Goal: Check status: Check status

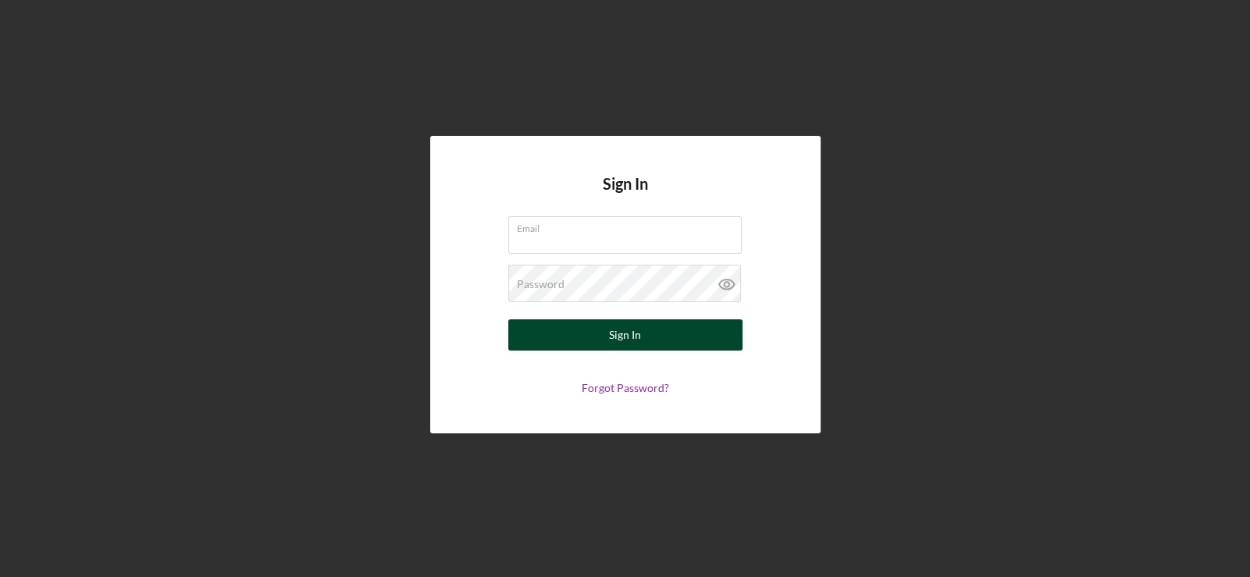
type input "[EMAIL_ADDRESS][DOMAIN_NAME]"
click at [599, 339] on button "Sign In" at bounding box center [625, 334] width 234 height 31
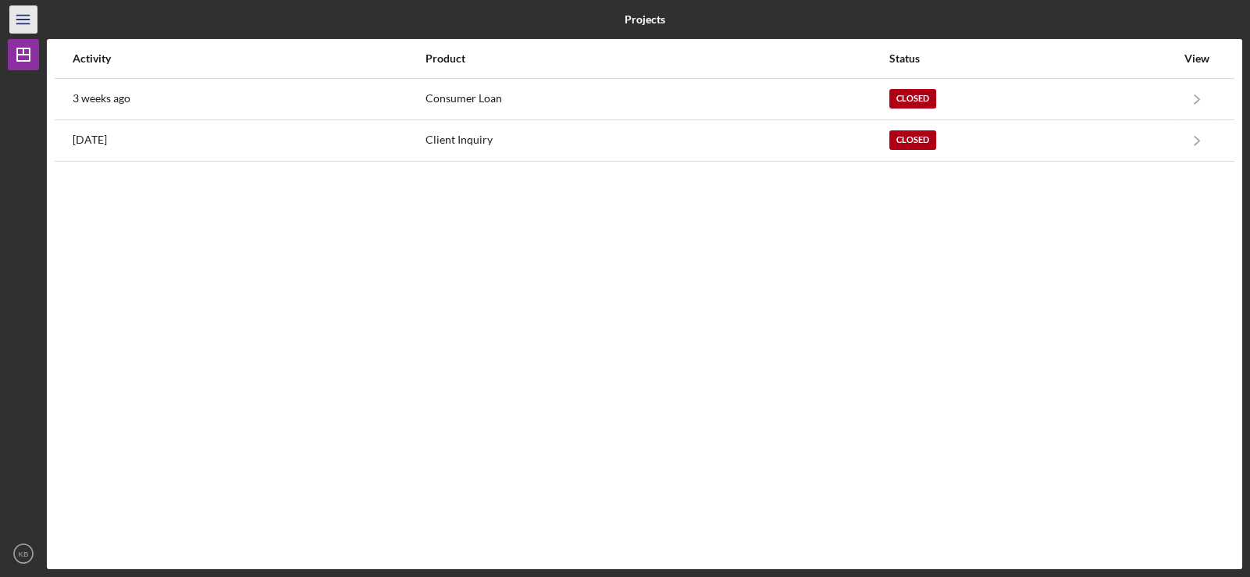
click at [17, 23] on icon "Icon/Menu" at bounding box center [23, 19] width 35 height 35
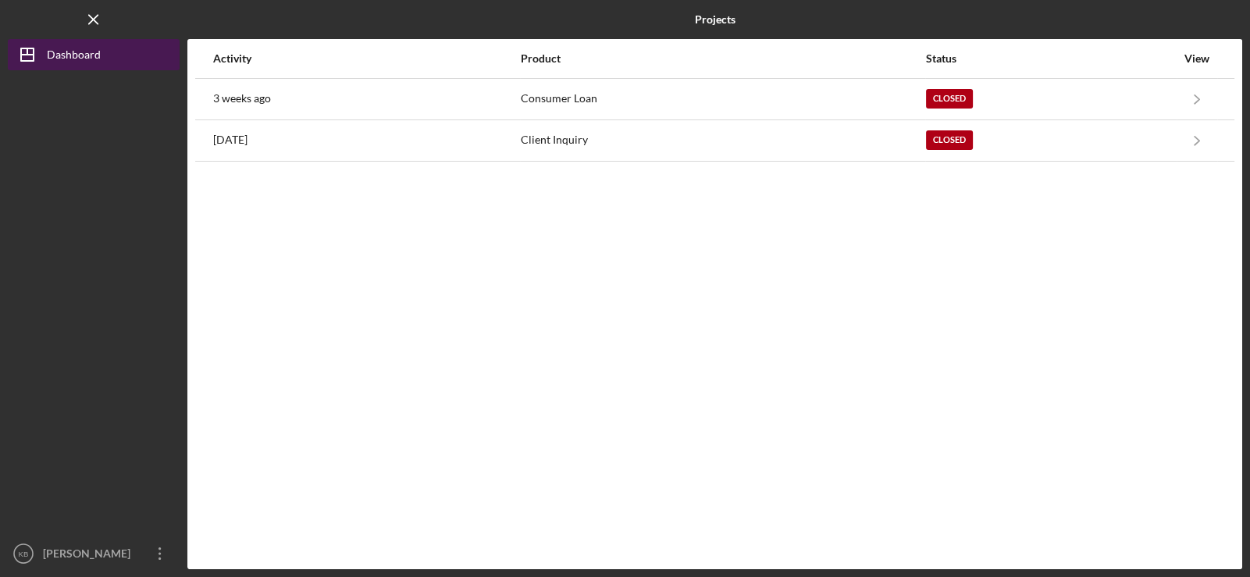
click at [39, 55] on icon "Icon/Dashboard" at bounding box center [27, 54] width 39 height 39
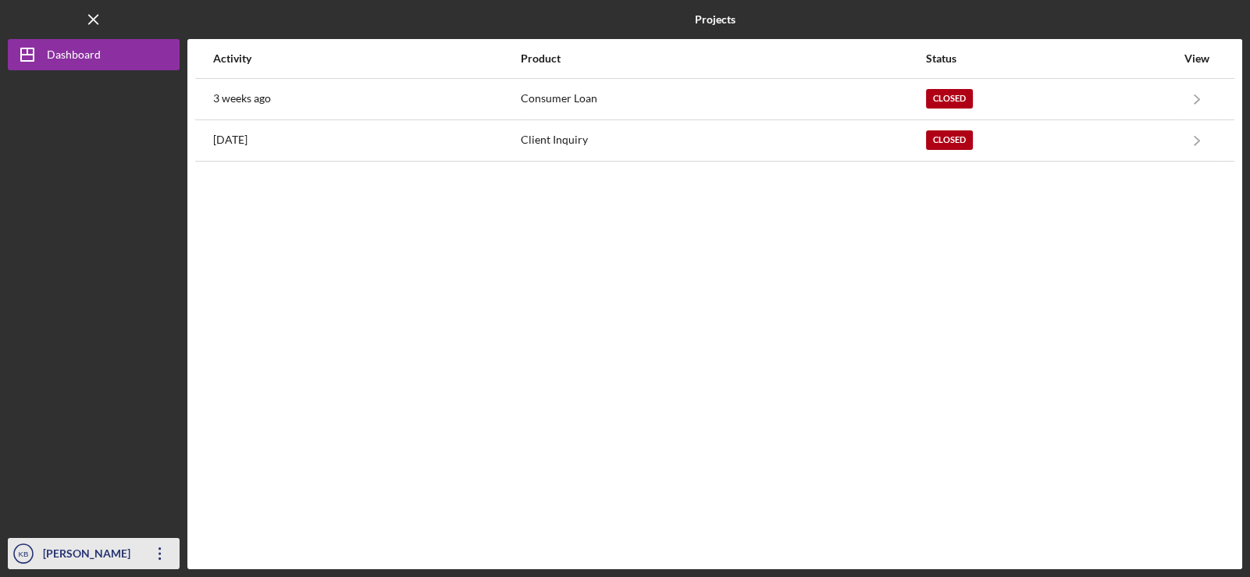
click at [147, 540] on icon "Icon/Overflow" at bounding box center [159, 553] width 39 height 39
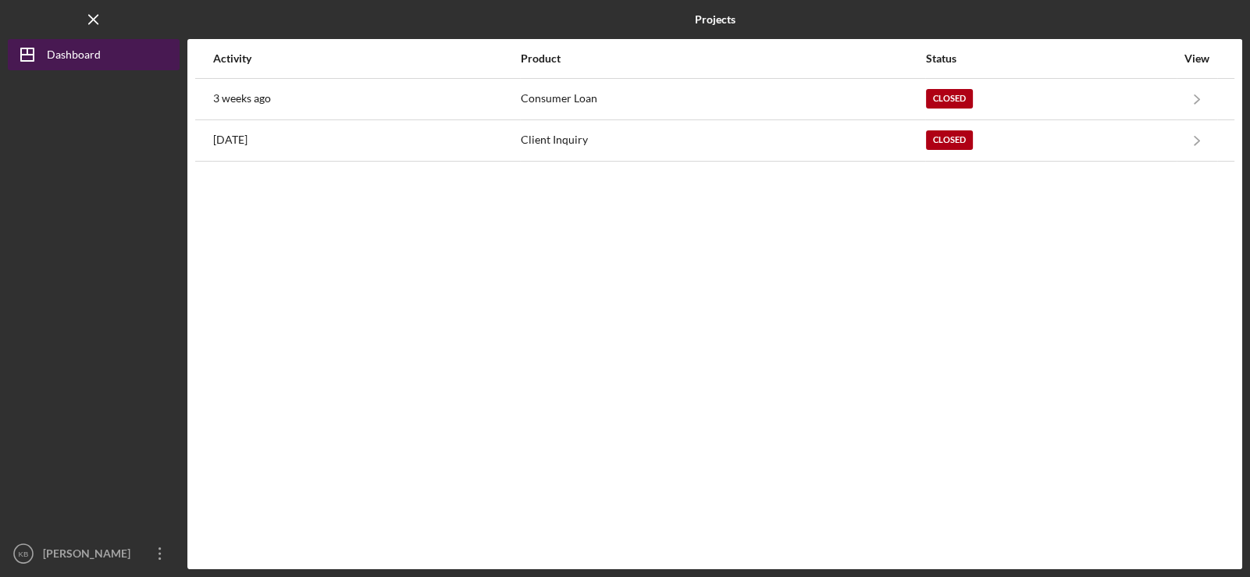
click at [68, 46] on div "Dashboard" at bounding box center [74, 56] width 54 height 35
click at [66, 54] on div "Dashboard" at bounding box center [74, 56] width 54 height 35
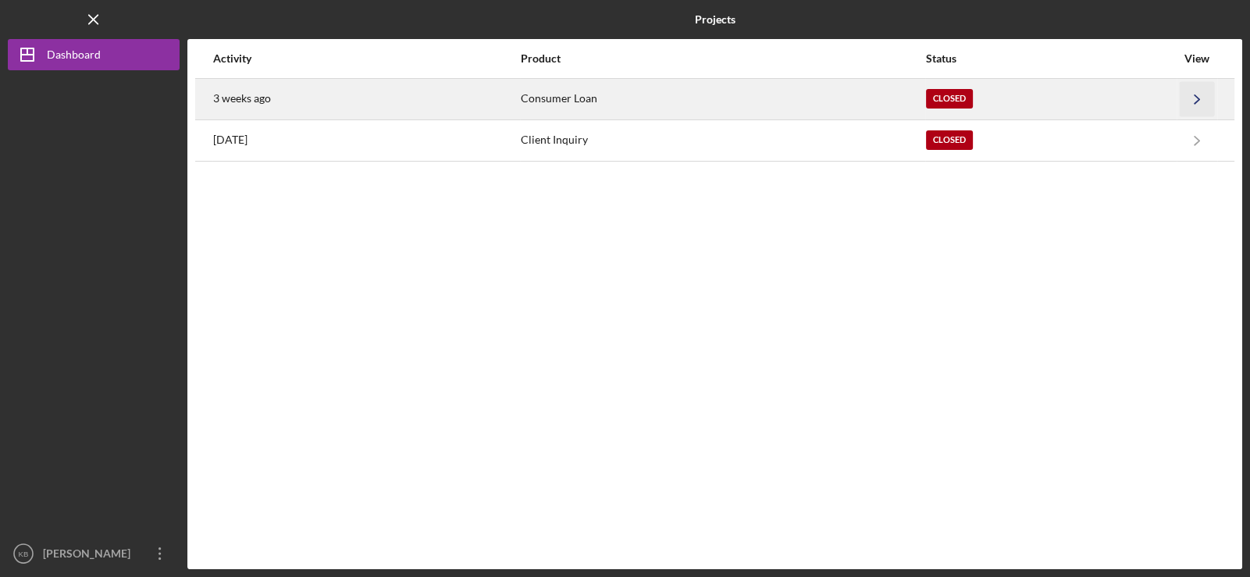
click at [1194, 105] on icon "Icon/Navigate" at bounding box center [1196, 98] width 35 height 35
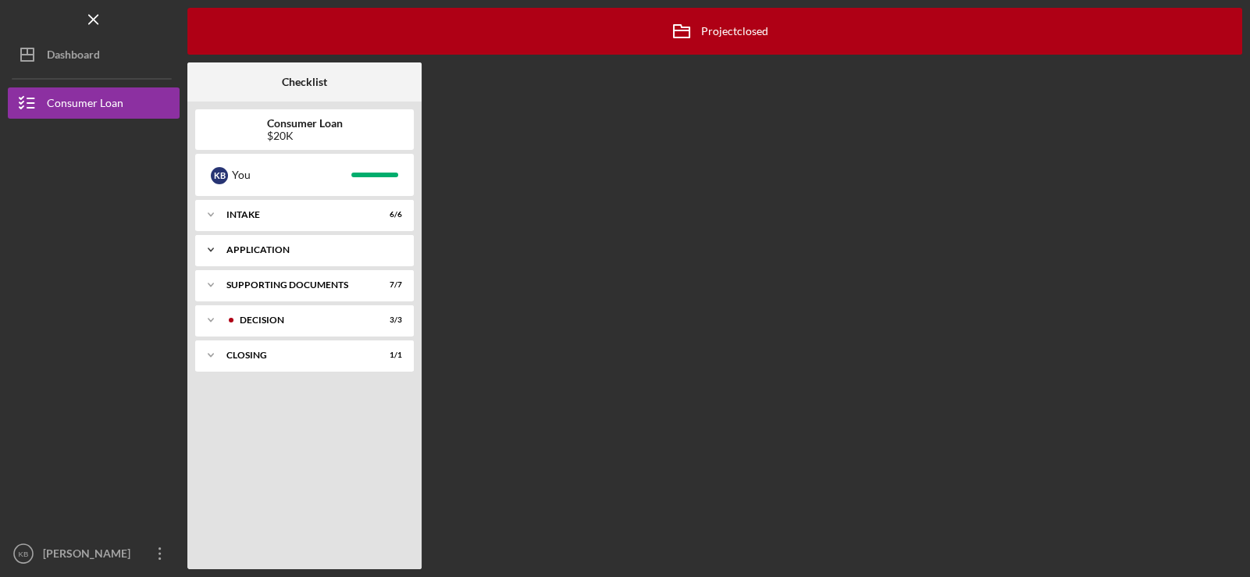
click at [267, 247] on div "Application" at bounding box center [310, 249] width 168 height 9
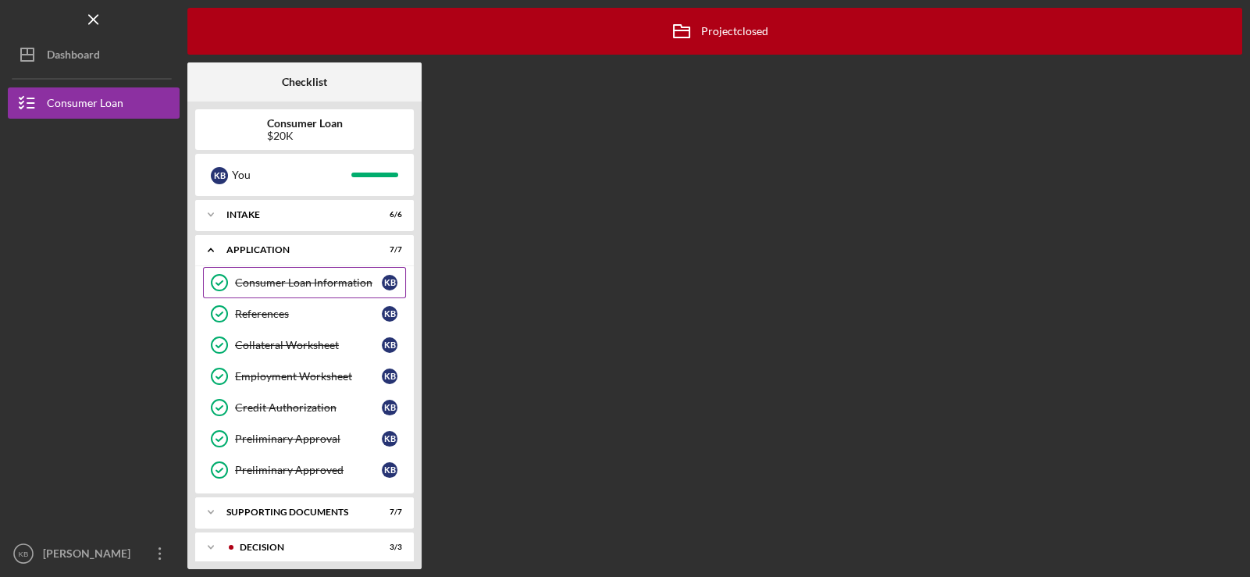
click at [312, 277] on div "Consumer Loan Information" at bounding box center [308, 282] width 147 height 12
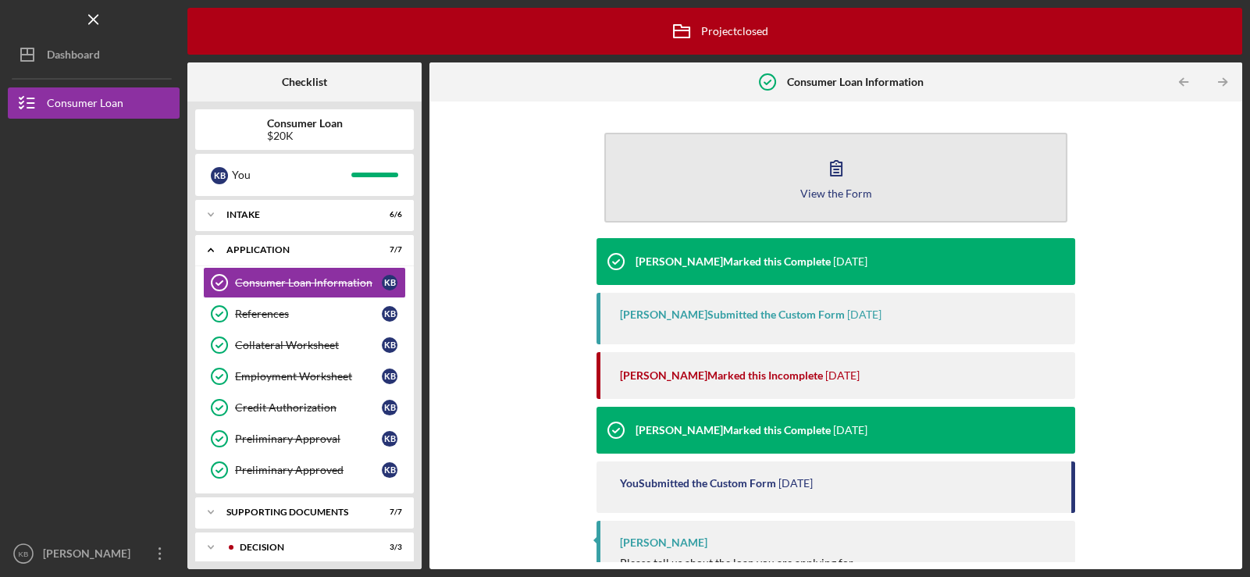
click at [808, 179] on button "View the Form Form" at bounding box center [835, 178] width 463 height 90
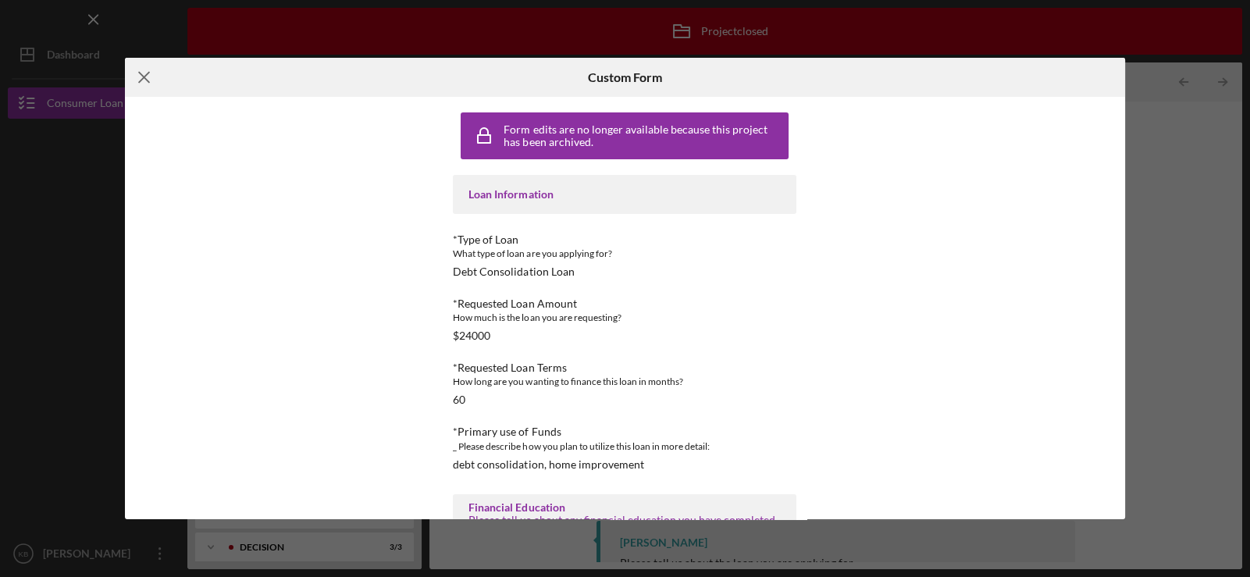
click at [133, 75] on icon "Icon/Menu Close" at bounding box center [144, 77] width 39 height 39
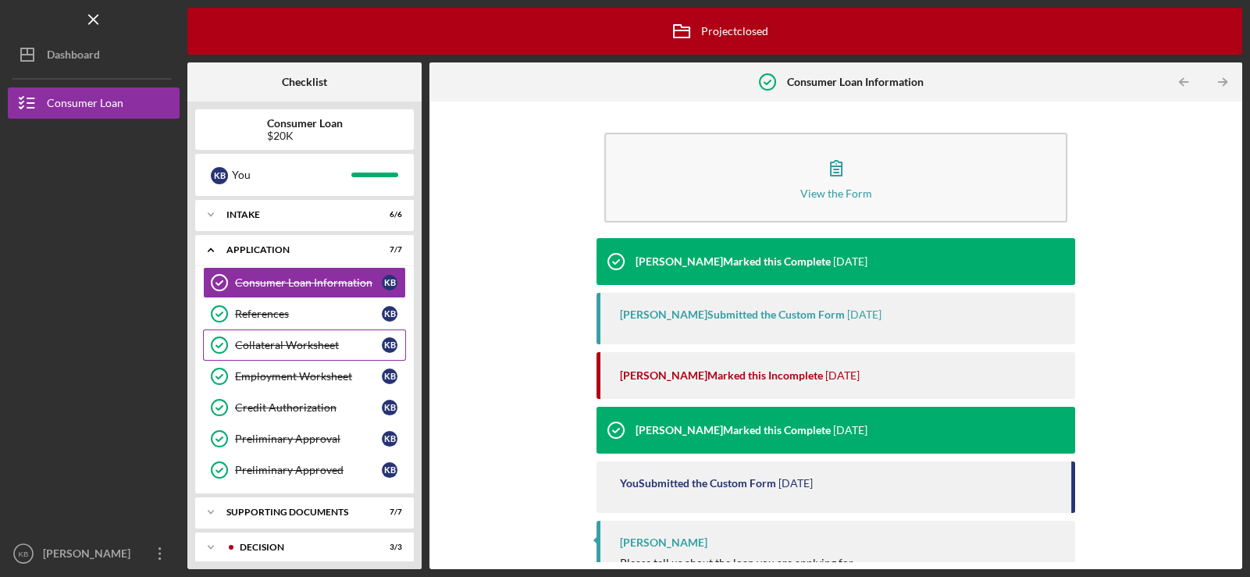
click at [279, 345] on div "Collateral Worksheet" at bounding box center [308, 345] width 147 height 12
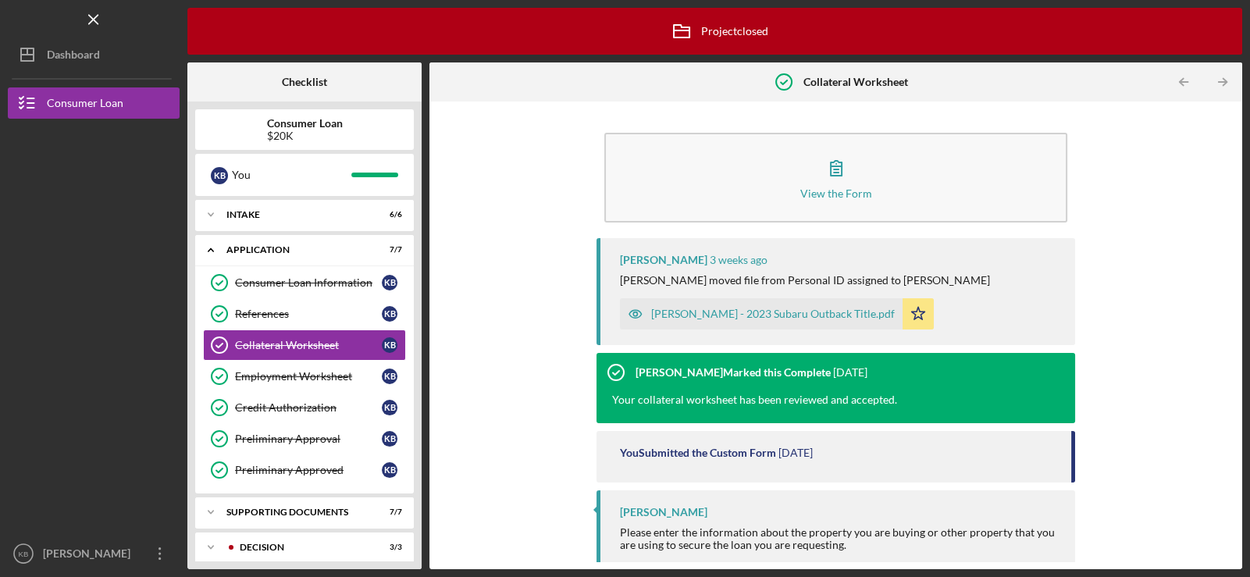
scroll to position [9, 0]
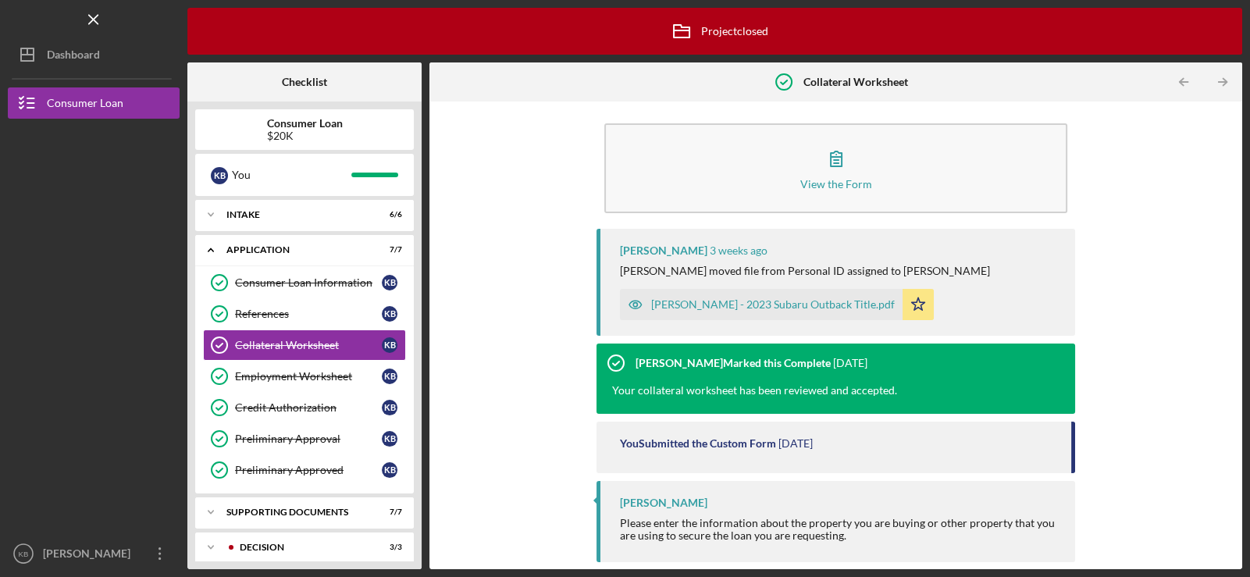
click at [1132, 441] on div "View the Form Form Christine Haling 3 weeks ago Christine H. moved file from Pe…" at bounding box center [835, 335] width 797 height 452
click at [289, 406] on div "Credit Authorization" at bounding box center [308, 407] width 147 height 12
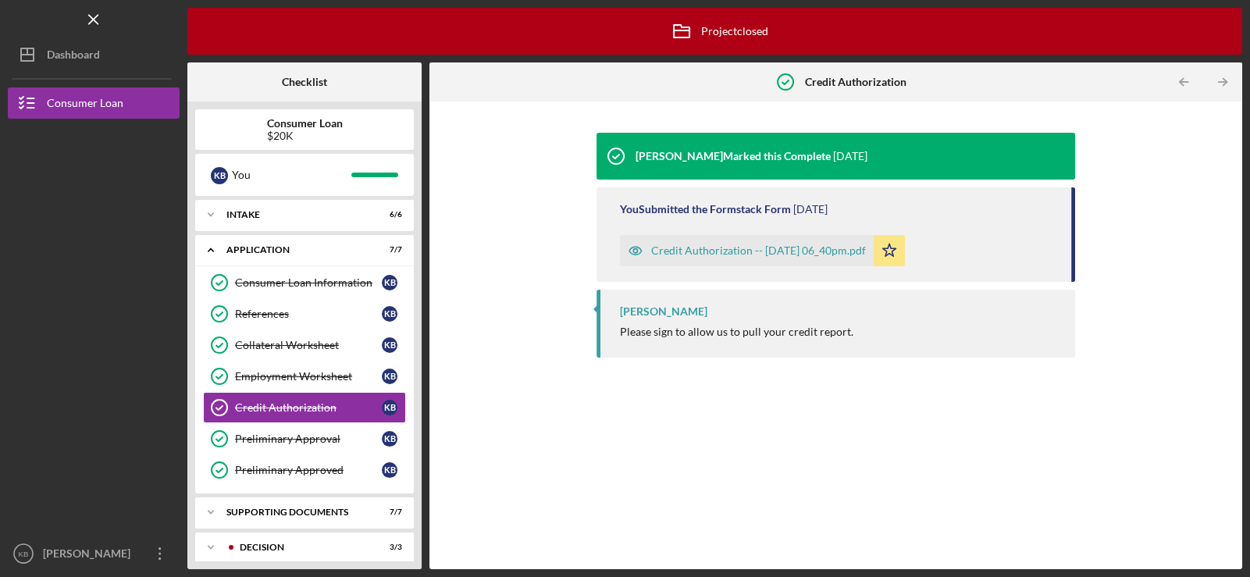
click at [717, 252] on div "Credit Authorization -- [DATE] 06_40pm.pdf" at bounding box center [758, 250] width 215 height 12
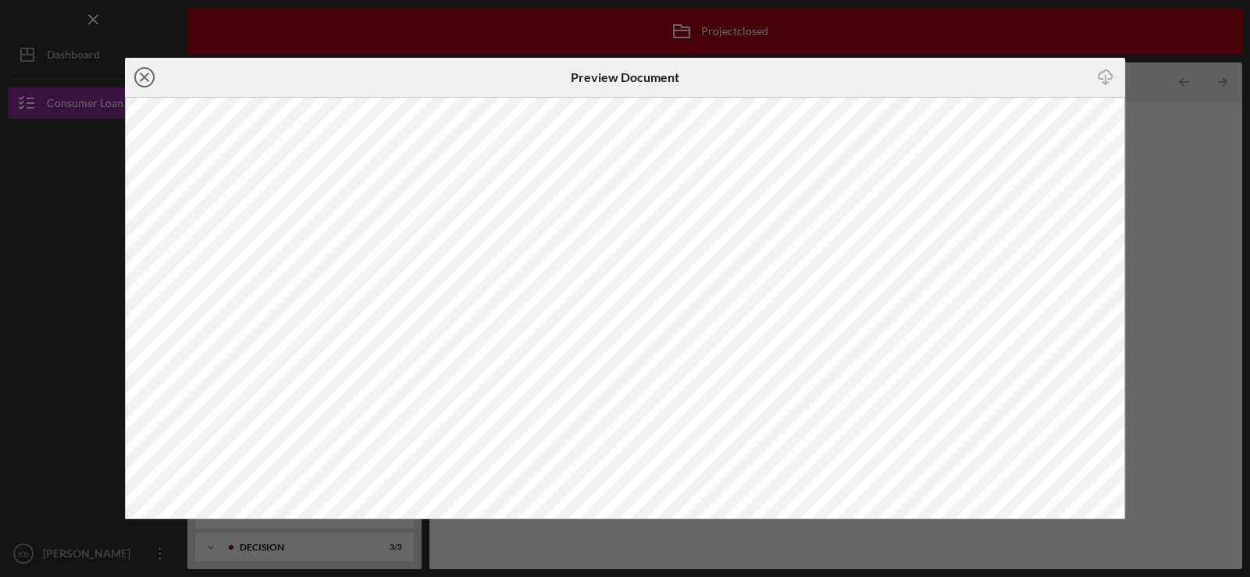
click at [139, 77] on icon "Icon/Close" at bounding box center [144, 77] width 39 height 39
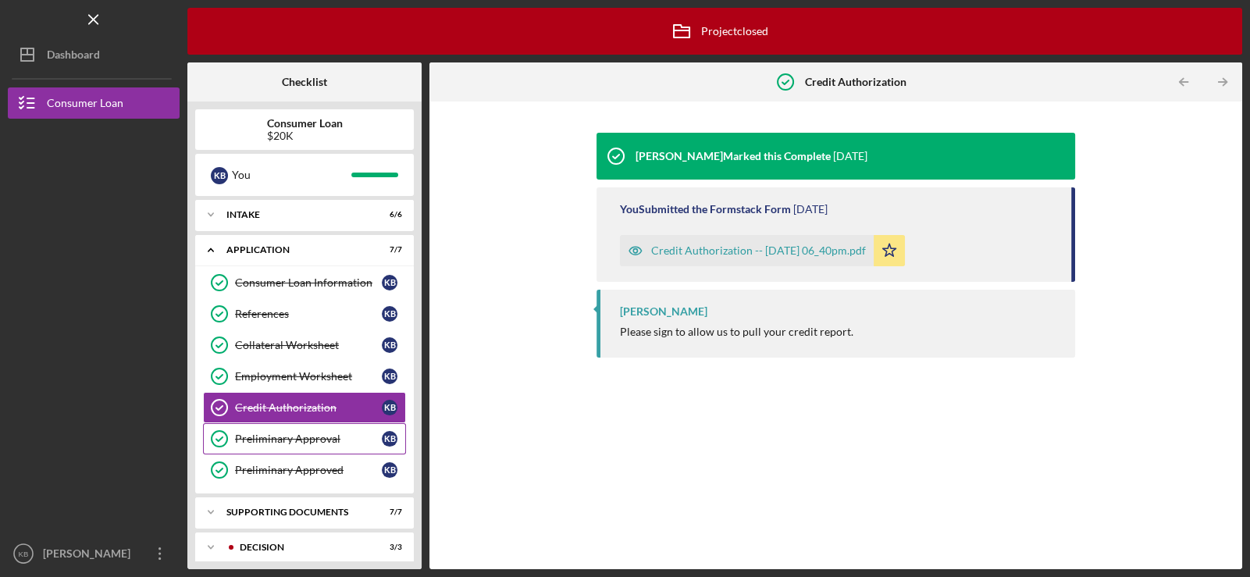
click at [290, 436] on div "Preliminary Approval" at bounding box center [308, 438] width 147 height 12
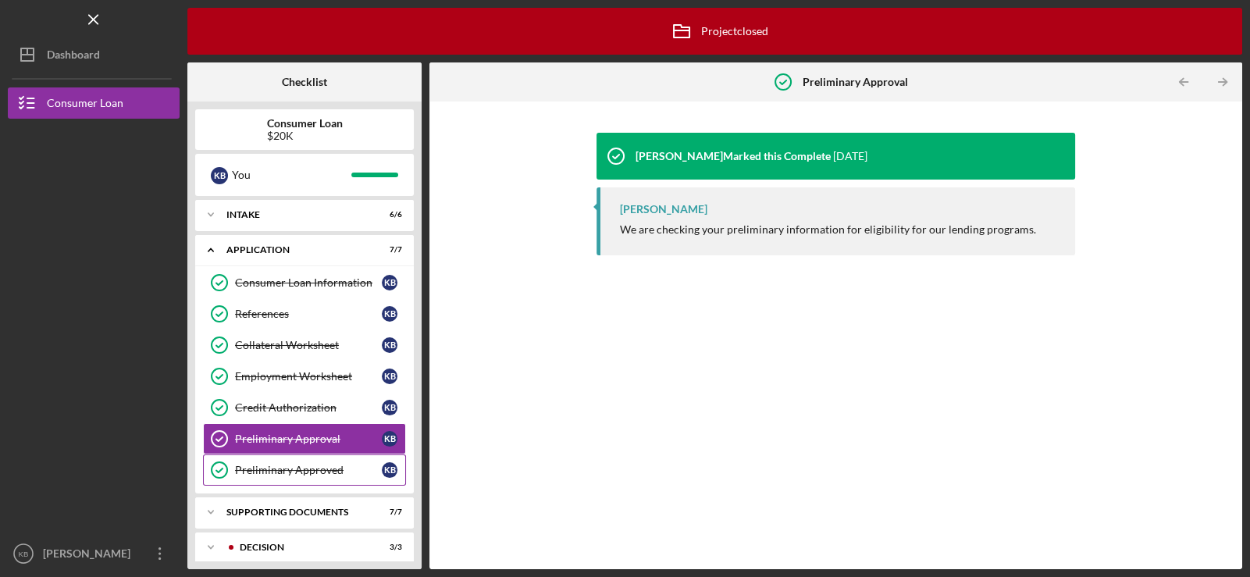
click at [319, 470] on div "Preliminary Approved" at bounding box center [308, 470] width 147 height 12
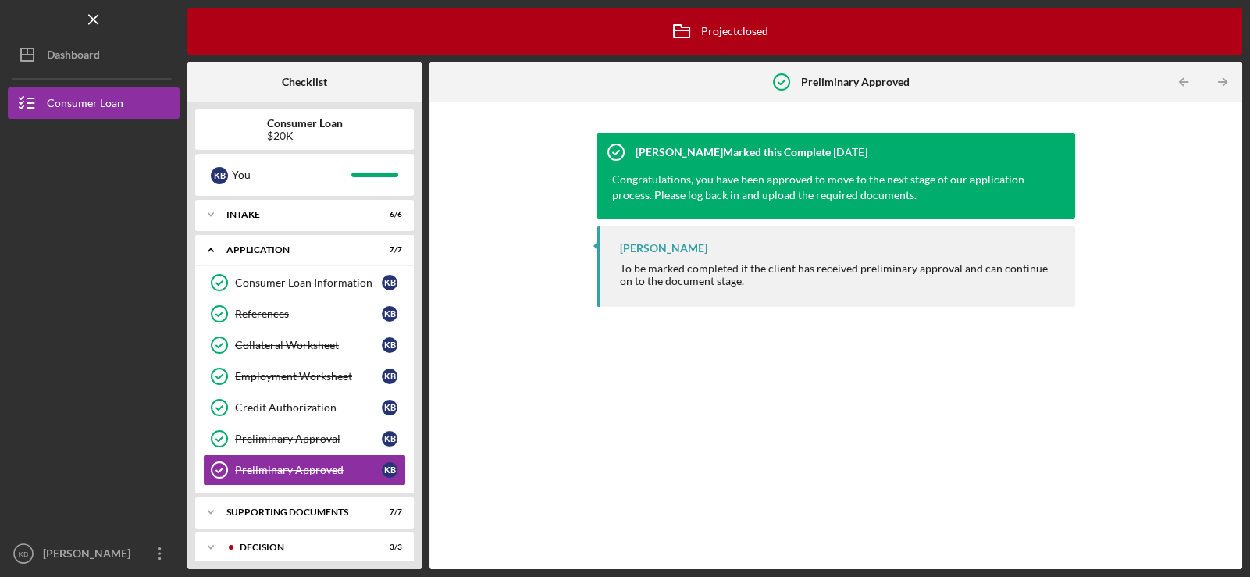
click at [290, 130] on div "$20K" at bounding box center [305, 136] width 76 height 12
click at [239, 215] on div "Intake" at bounding box center [310, 214] width 168 height 9
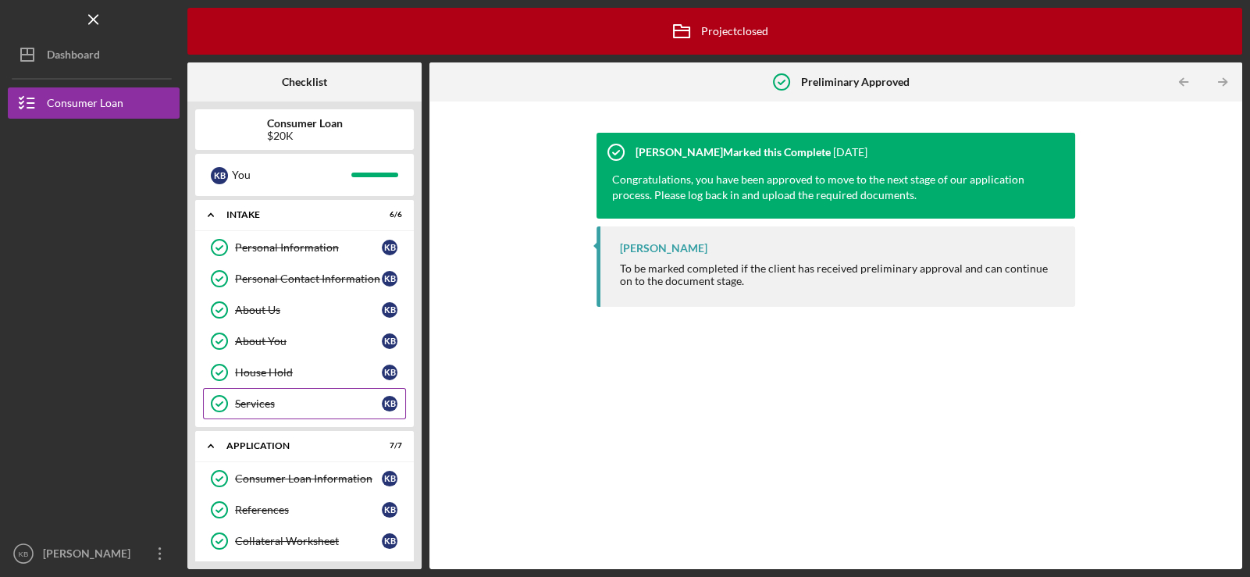
click at [258, 400] on div "Services" at bounding box center [308, 403] width 147 height 12
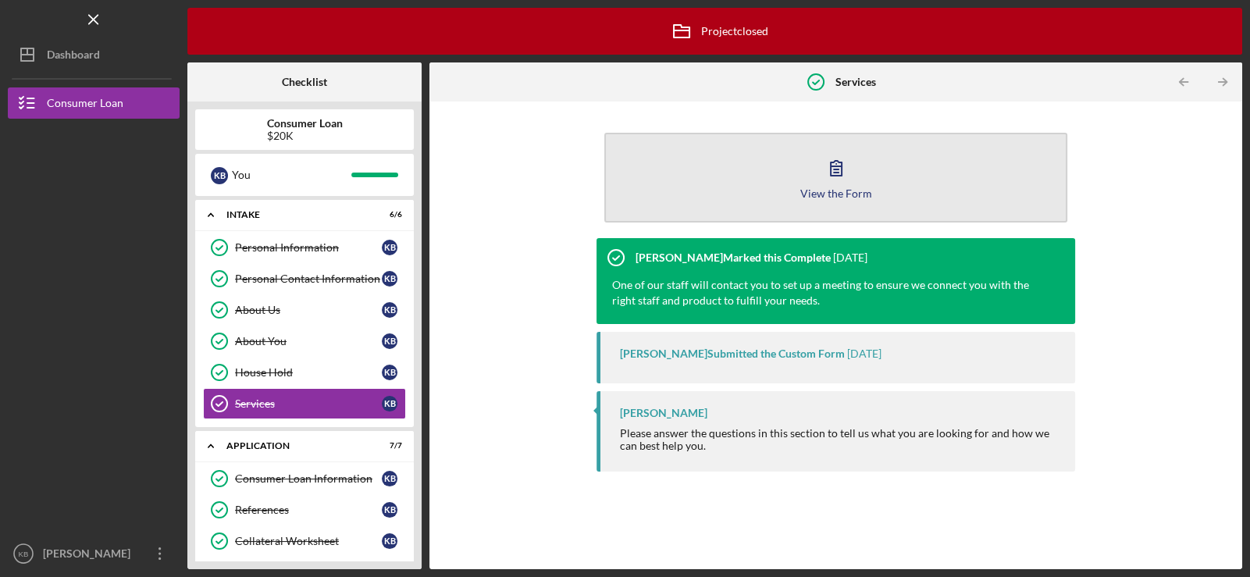
click at [823, 171] on icon "button" at bounding box center [835, 167] width 39 height 39
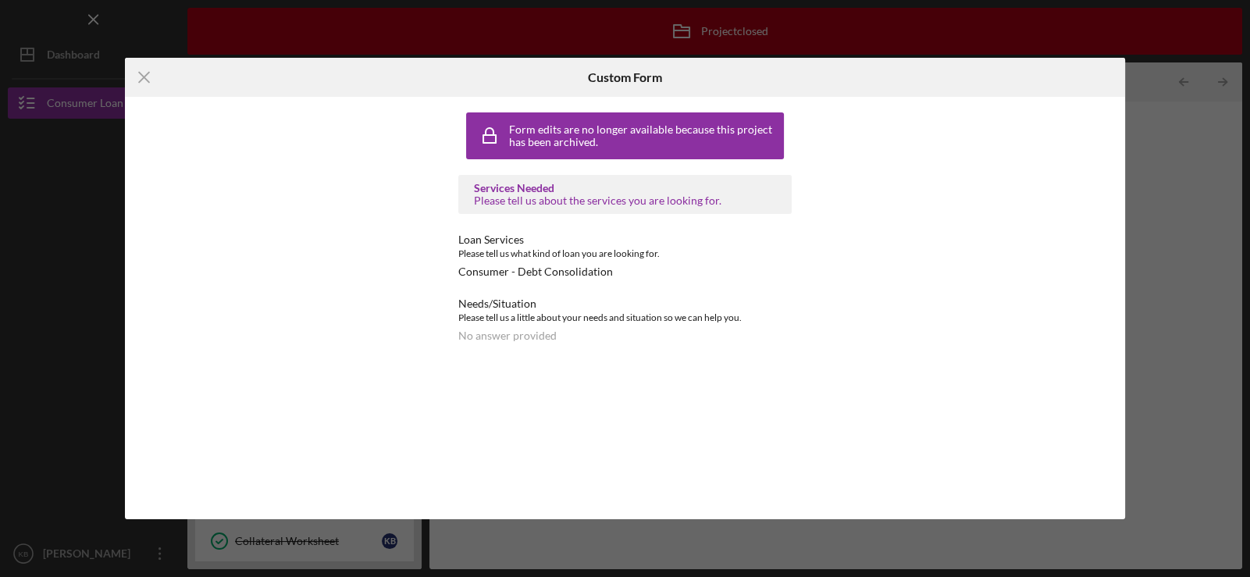
click at [503, 262] on div "Loan Services Please tell us what kind of loan you are looking for. Consumer - …" at bounding box center [624, 255] width 333 height 44
click at [496, 313] on div "Please tell us a little about your needs and situation so we can help you." at bounding box center [624, 318] width 333 height 16
click at [140, 77] on icon "Icon/Menu Close" at bounding box center [144, 77] width 39 height 39
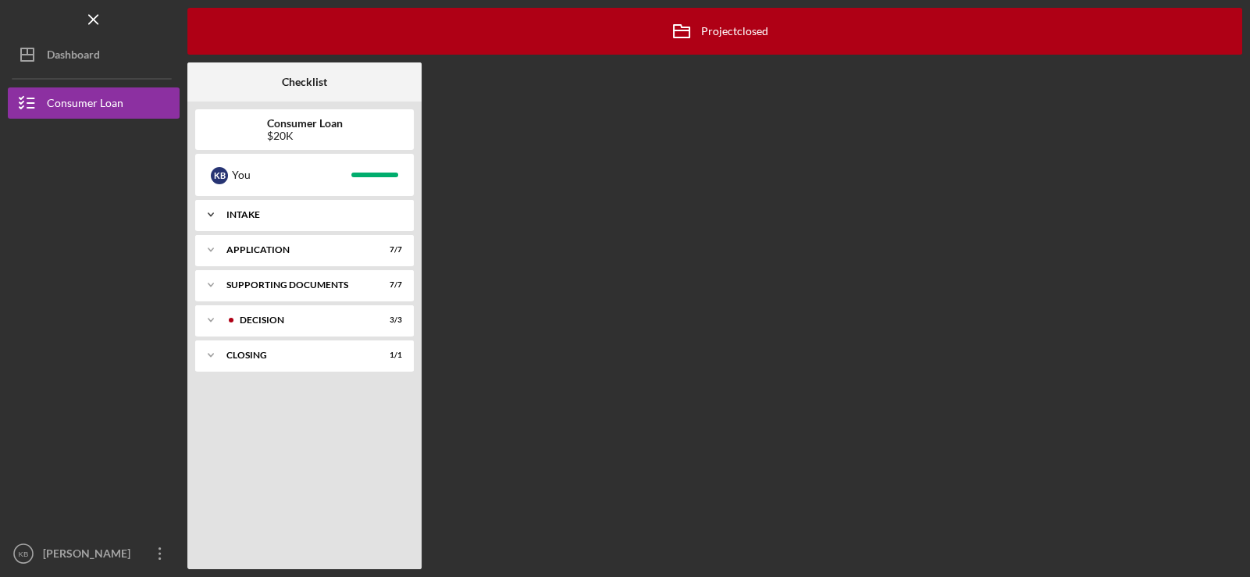
click at [239, 214] on div "Intake" at bounding box center [310, 214] width 168 height 9
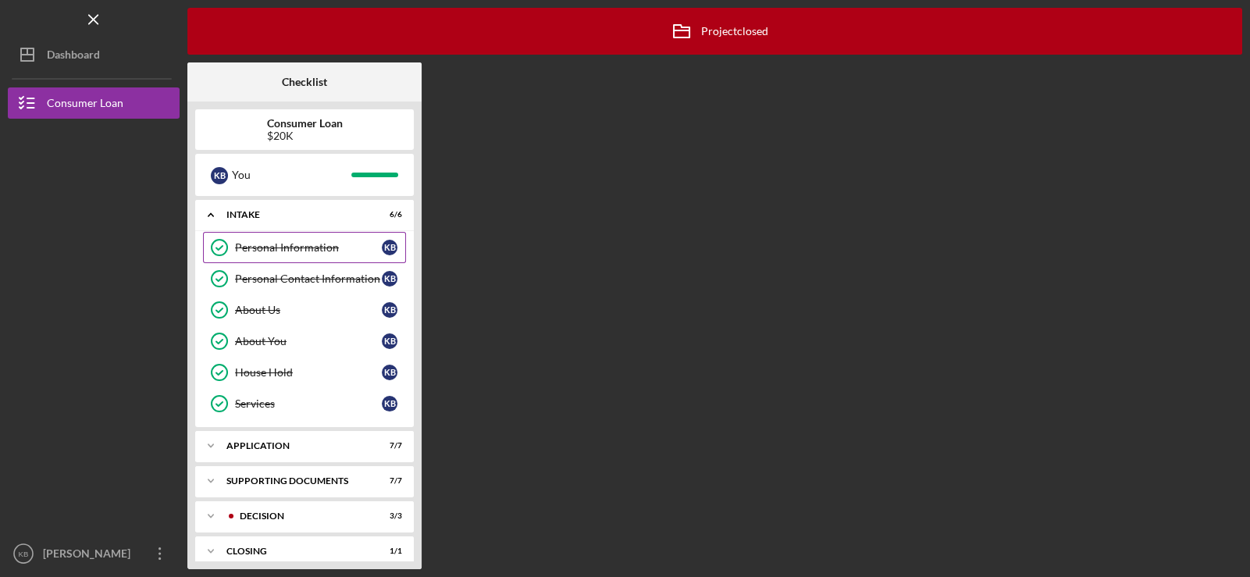
click at [273, 247] on div "Personal Information" at bounding box center [308, 247] width 147 height 12
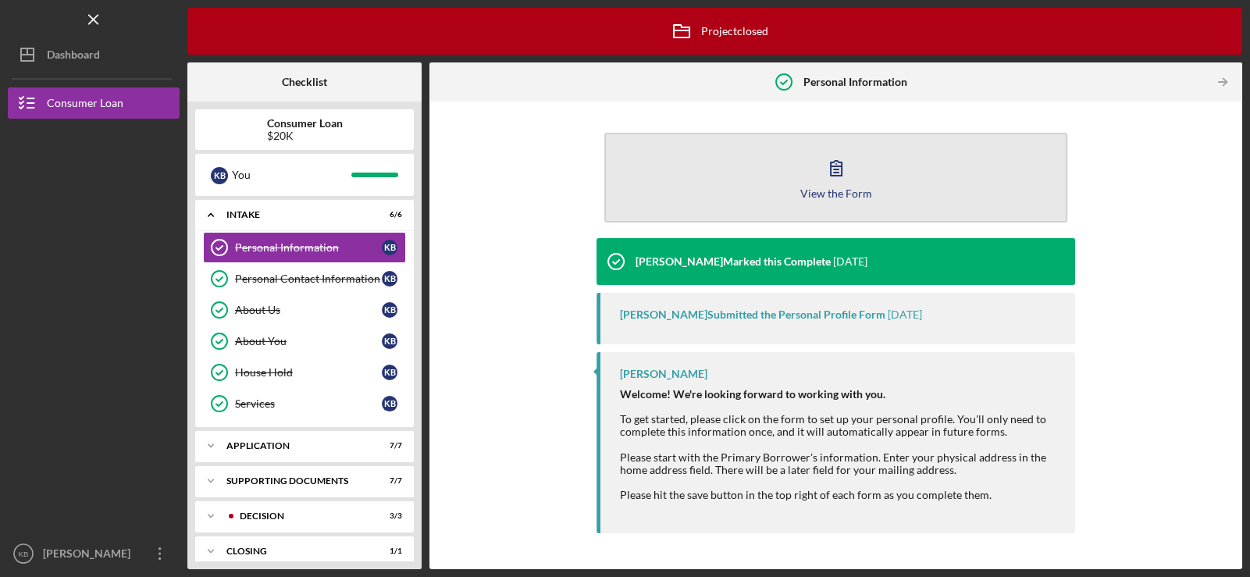
click at [828, 178] on icon "button" at bounding box center [835, 167] width 39 height 39
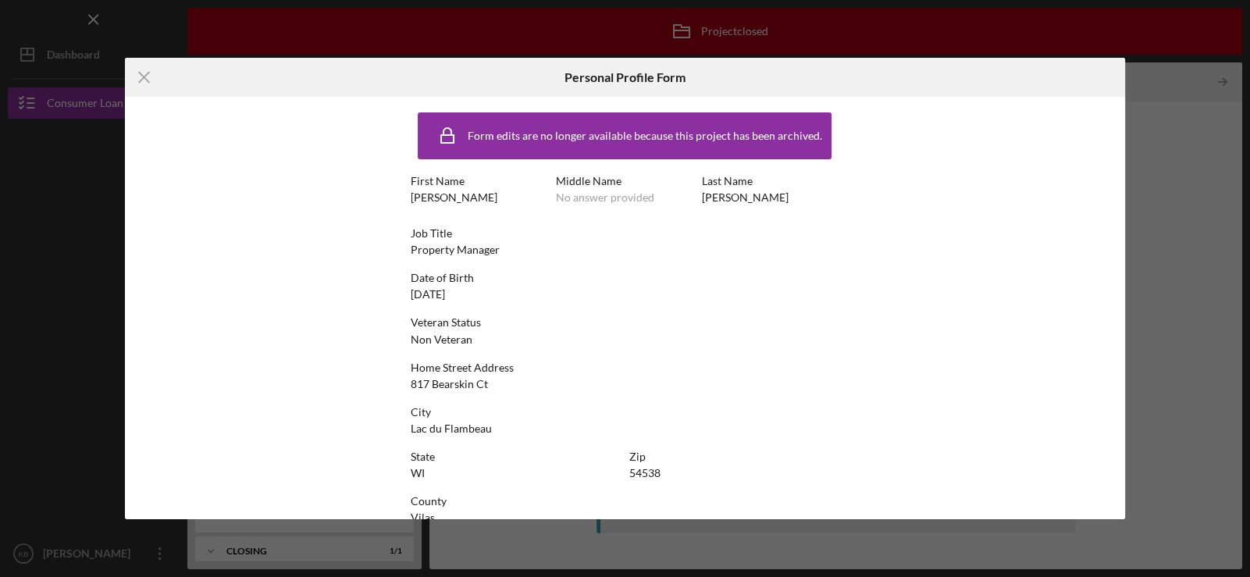
scroll to position [27, 0]
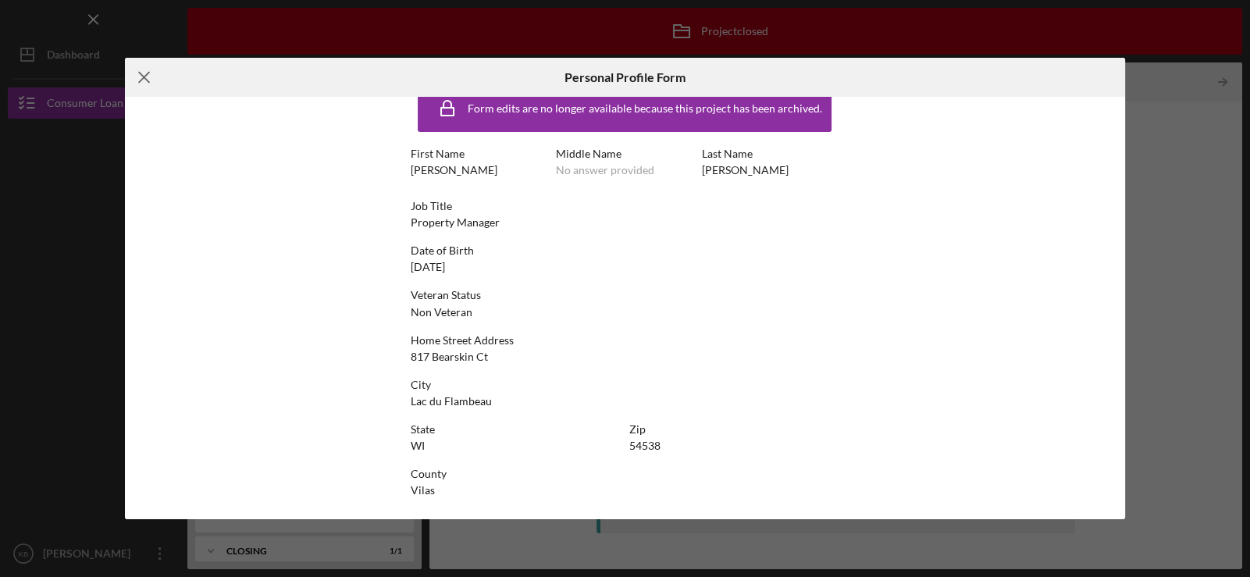
click at [144, 67] on icon "Icon/Menu Close" at bounding box center [144, 77] width 39 height 39
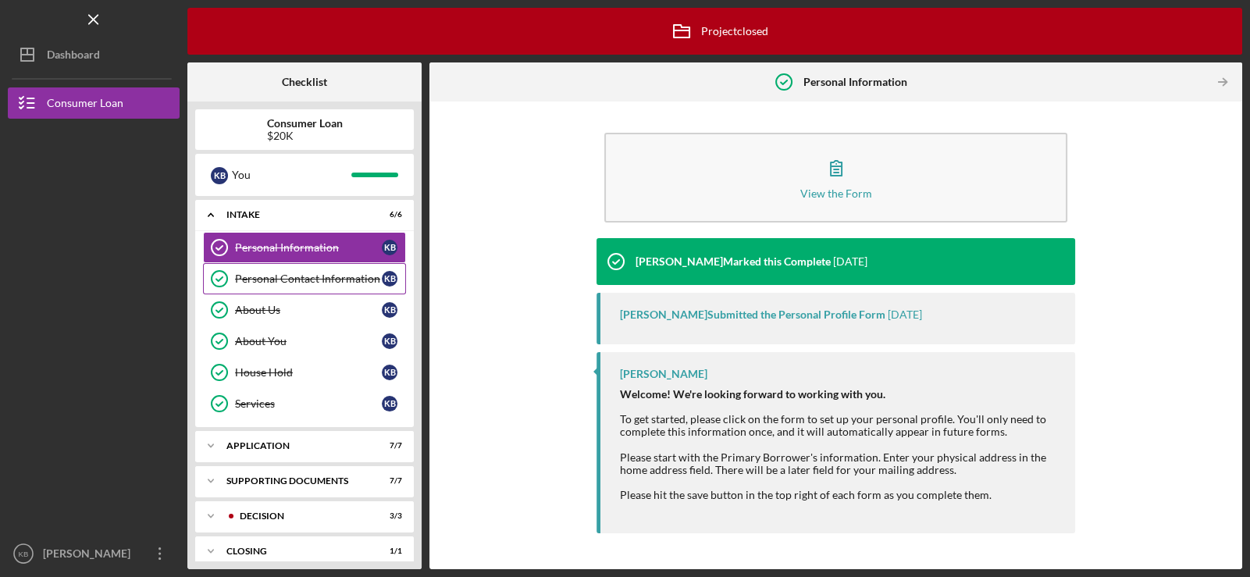
click at [261, 272] on div "Personal Contact Information" at bounding box center [308, 278] width 147 height 12
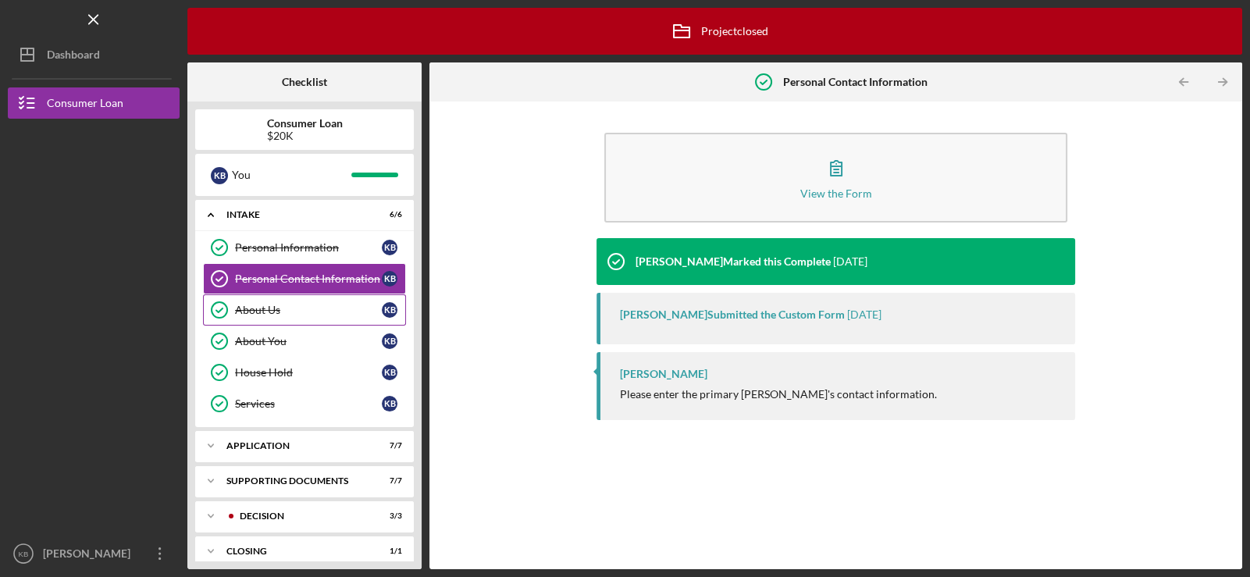
click at [264, 304] on div "About Us" at bounding box center [308, 310] width 147 height 12
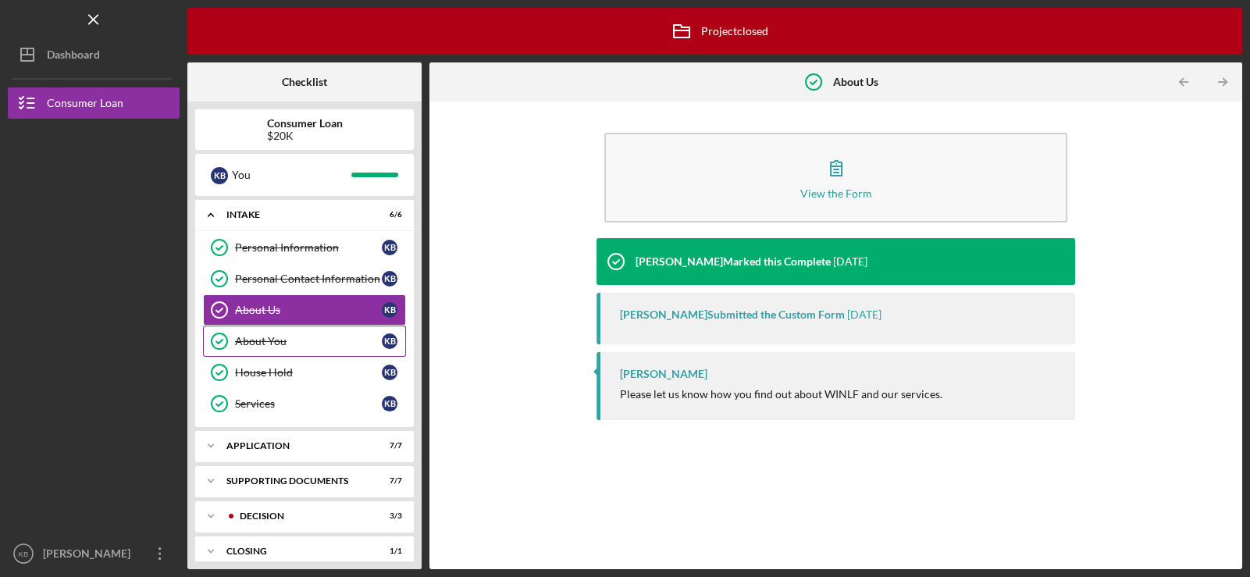
click at [264, 338] on div "About You" at bounding box center [308, 341] width 147 height 12
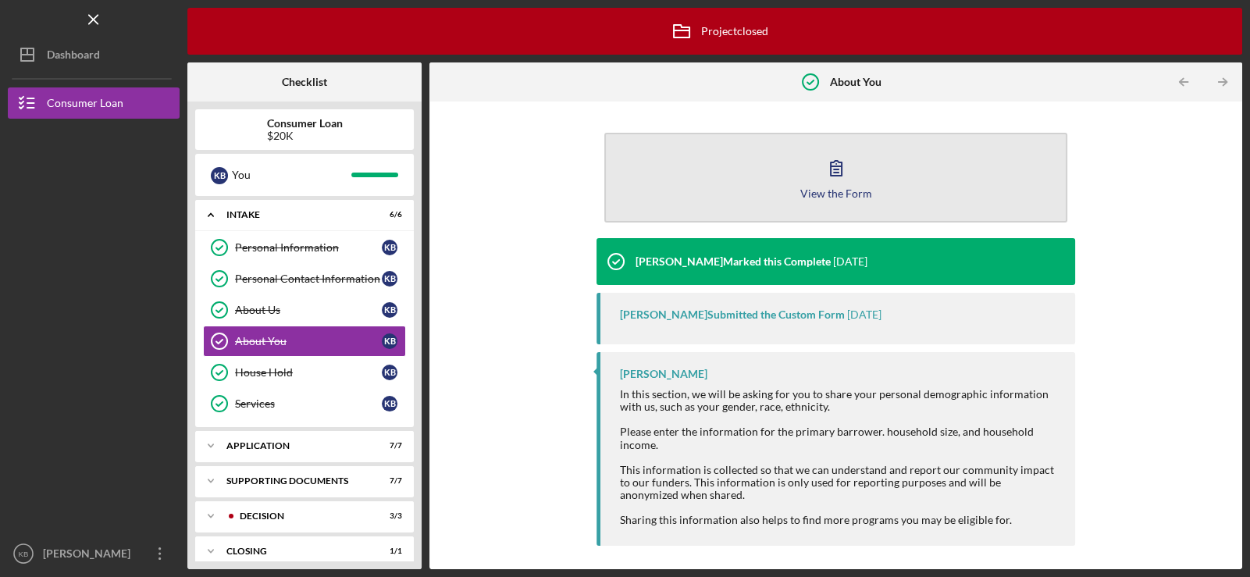
click at [846, 187] on div "View the Form" at bounding box center [836, 193] width 72 height 12
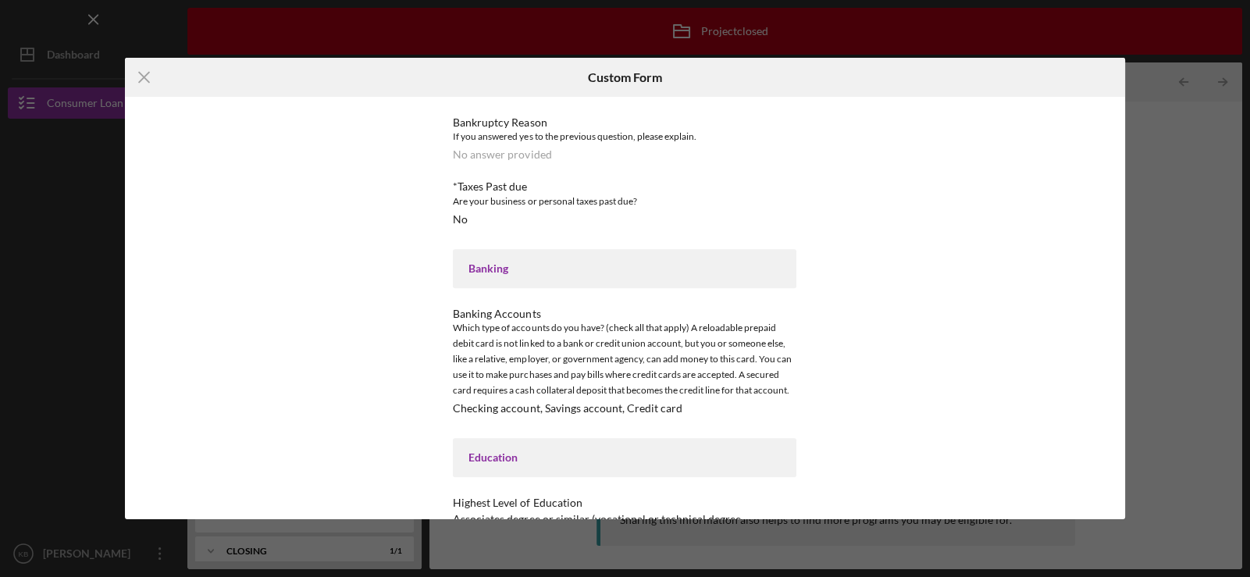
scroll to position [1594, 0]
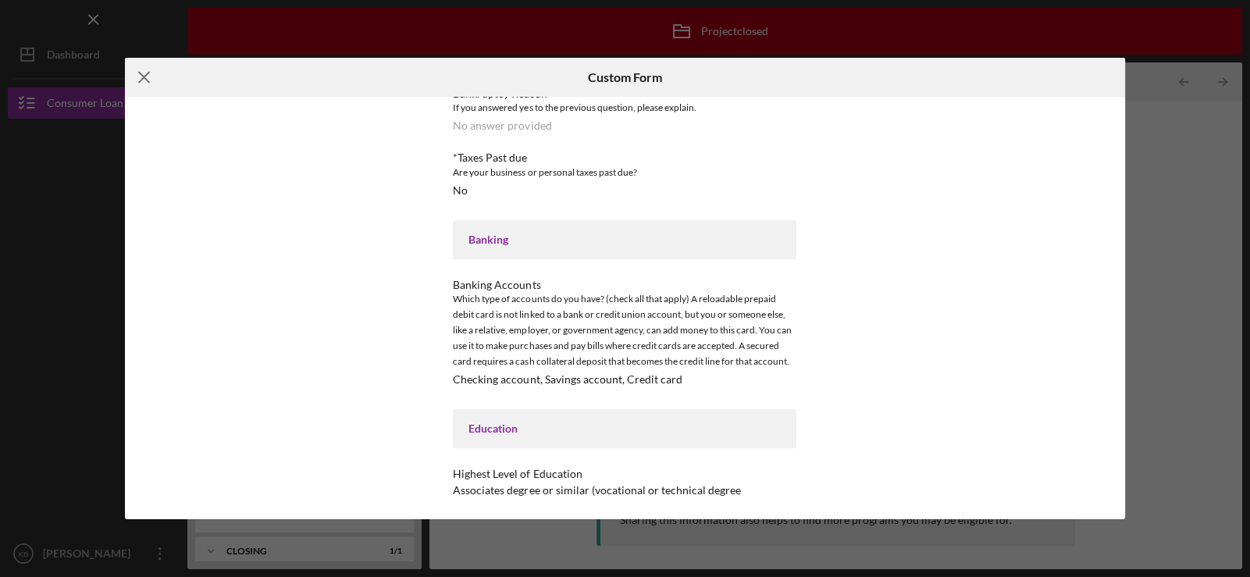
click at [135, 70] on icon "Icon/Menu Close" at bounding box center [144, 77] width 39 height 39
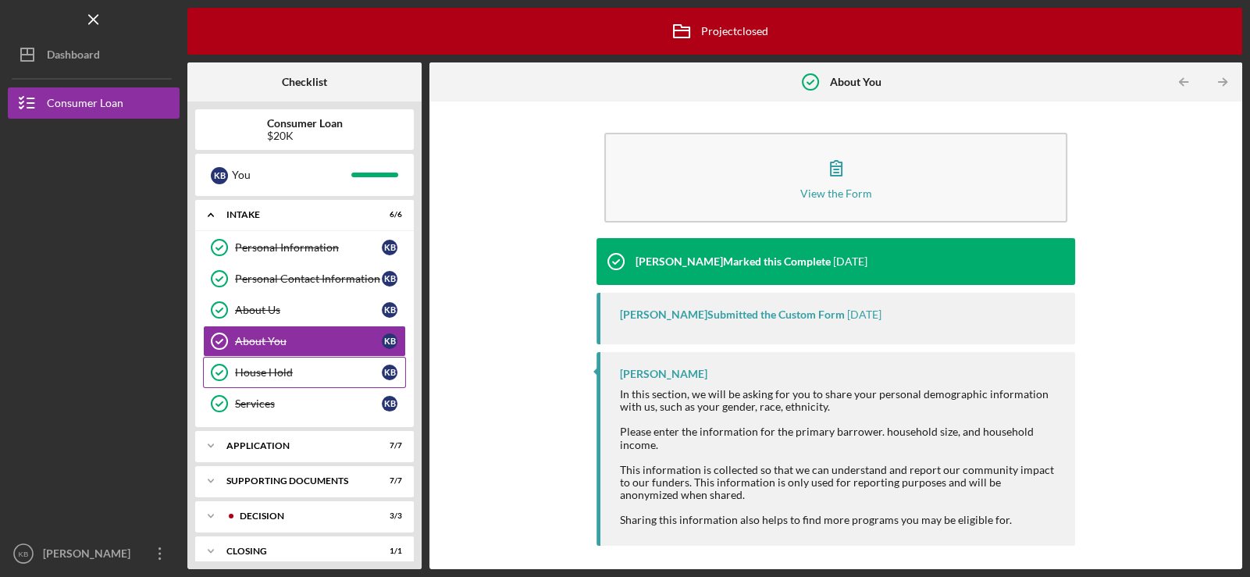
click at [268, 374] on div "House Hold" at bounding box center [308, 372] width 147 height 12
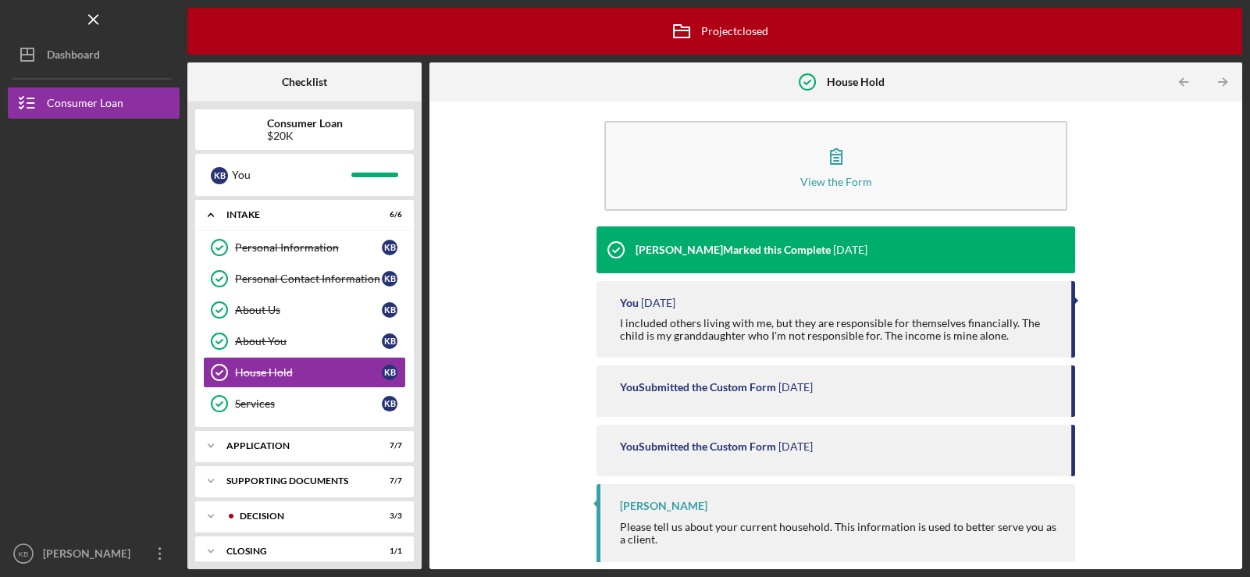
scroll to position [16, 0]
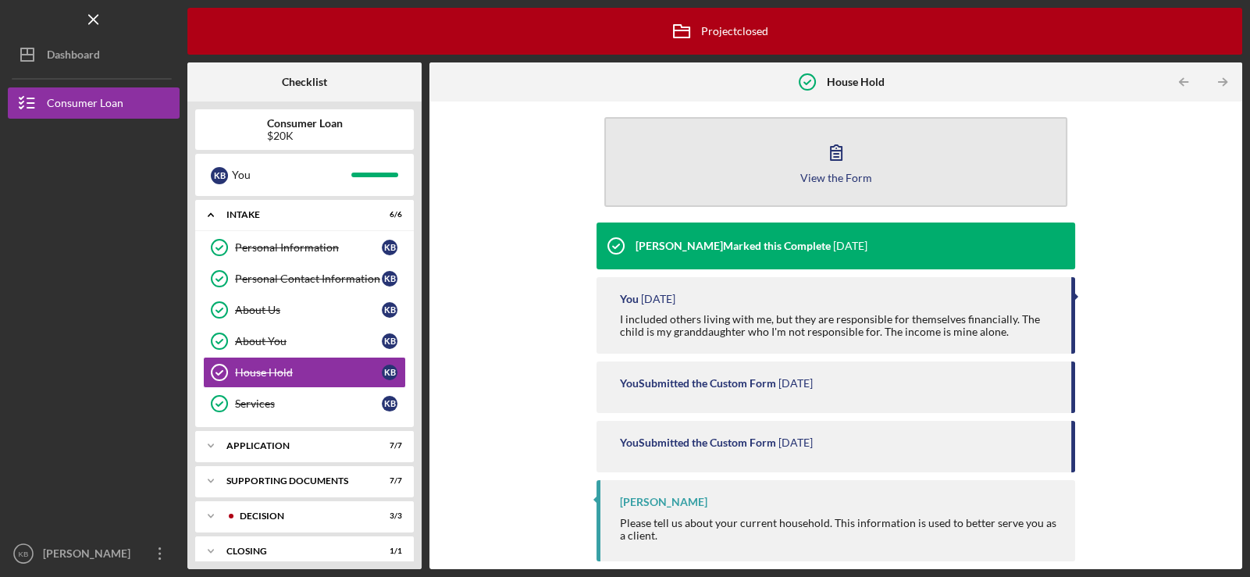
click at [827, 153] on icon "button" at bounding box center [835, 152] width 39 height 39
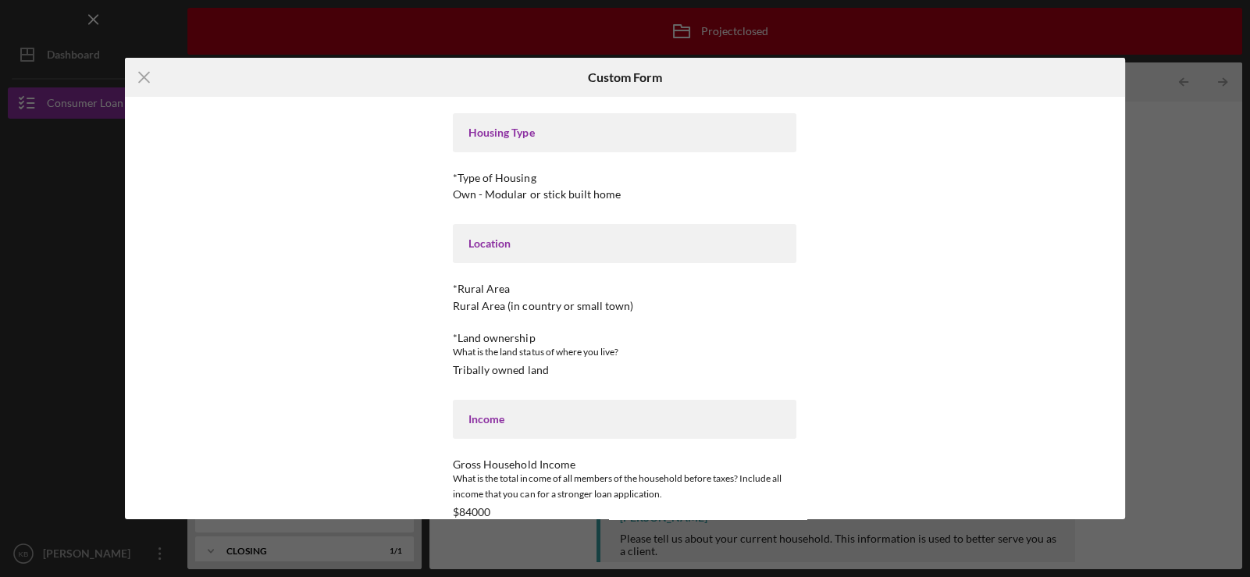
scroll to position [274, 0]
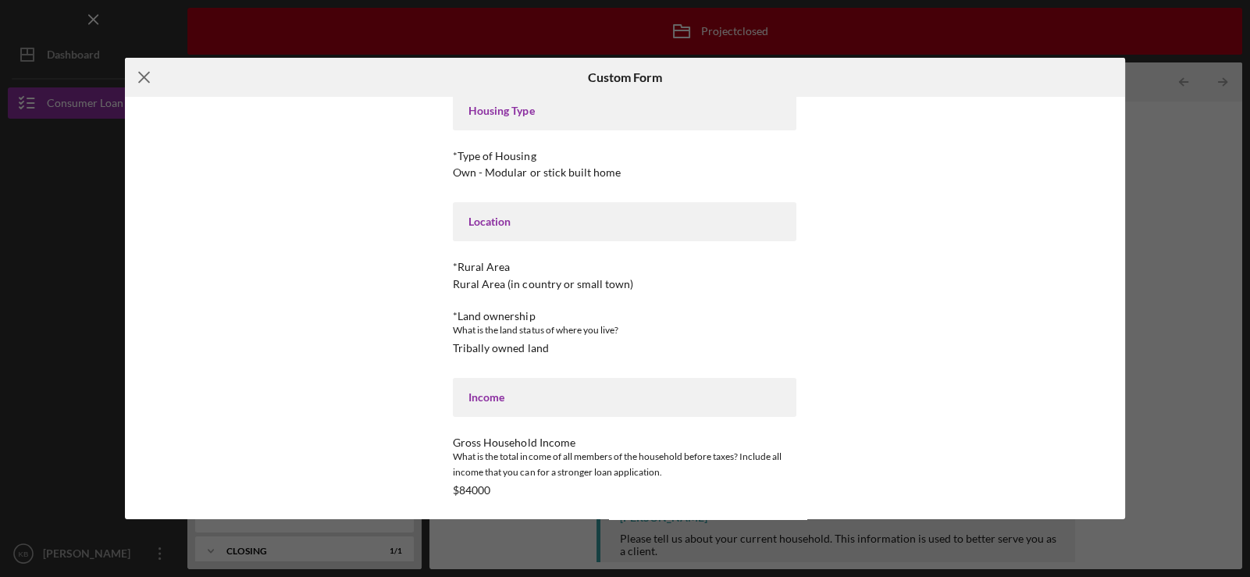
click at [148, 74] on line at bounding box center [144, 78] width 10 height 10
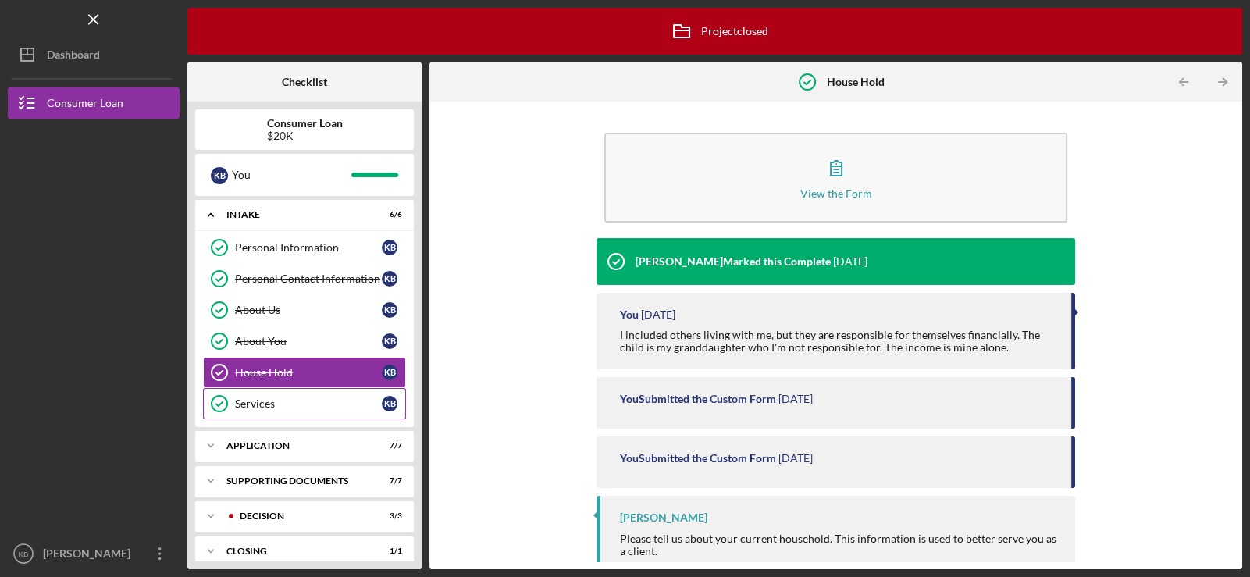
click at [265, 401] on div "Services" at bounding box center [308, 403] width 147 height 12
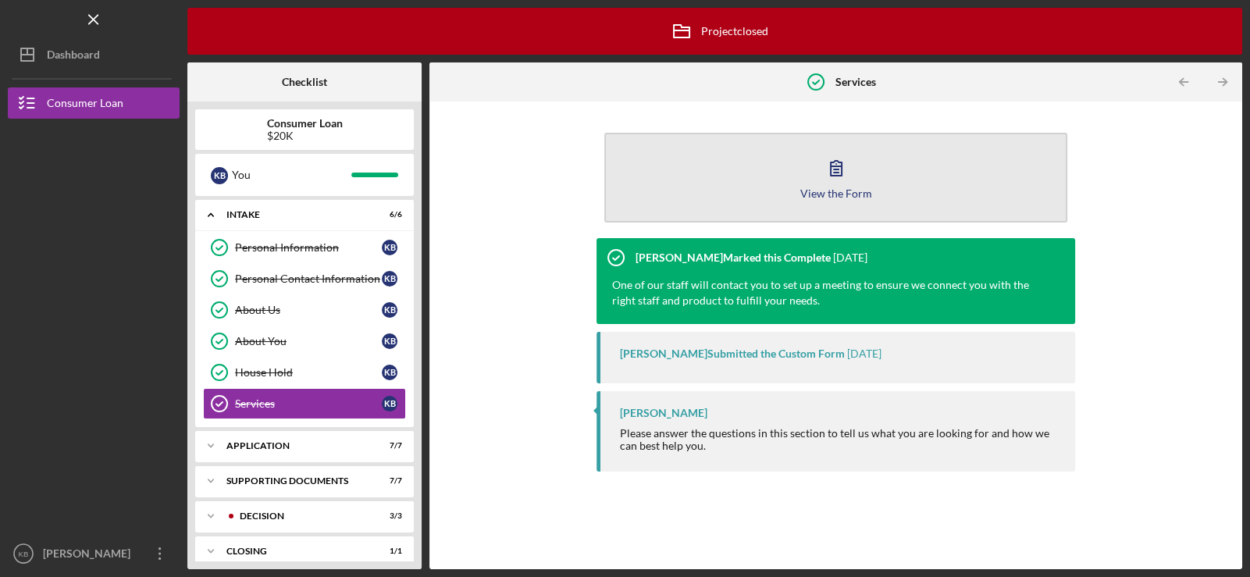
click at [833, 168] on icon "button" at bounding box center [835, 167] width 39 height 39
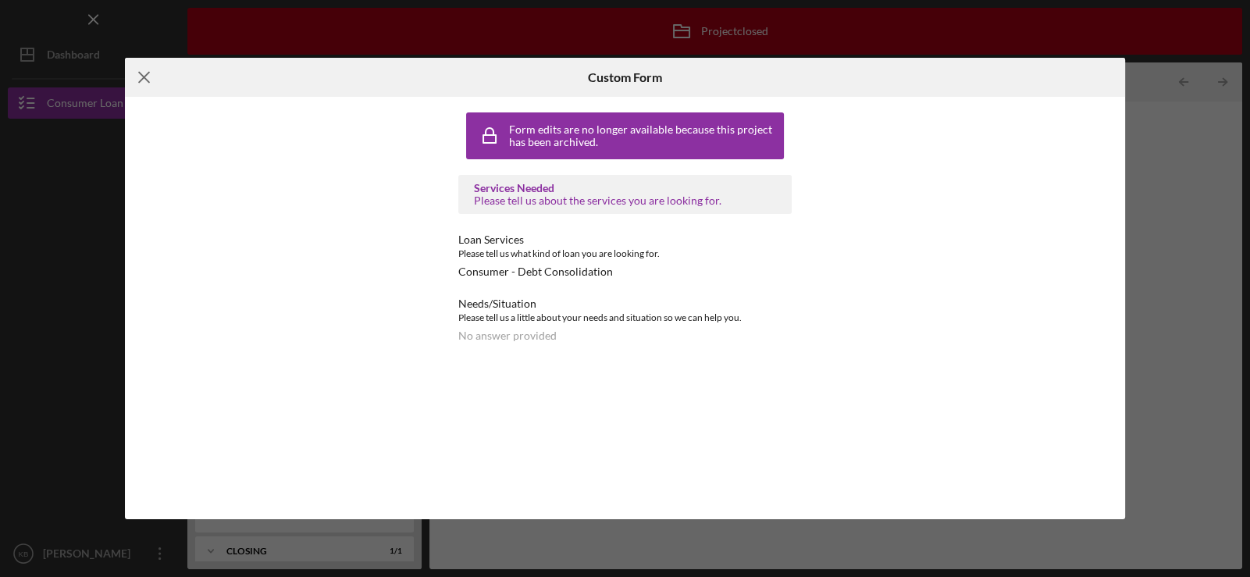
click at [135, 75] on icon "Icon/Menu Close" at bounding box center [144, 77] width 39 height 39
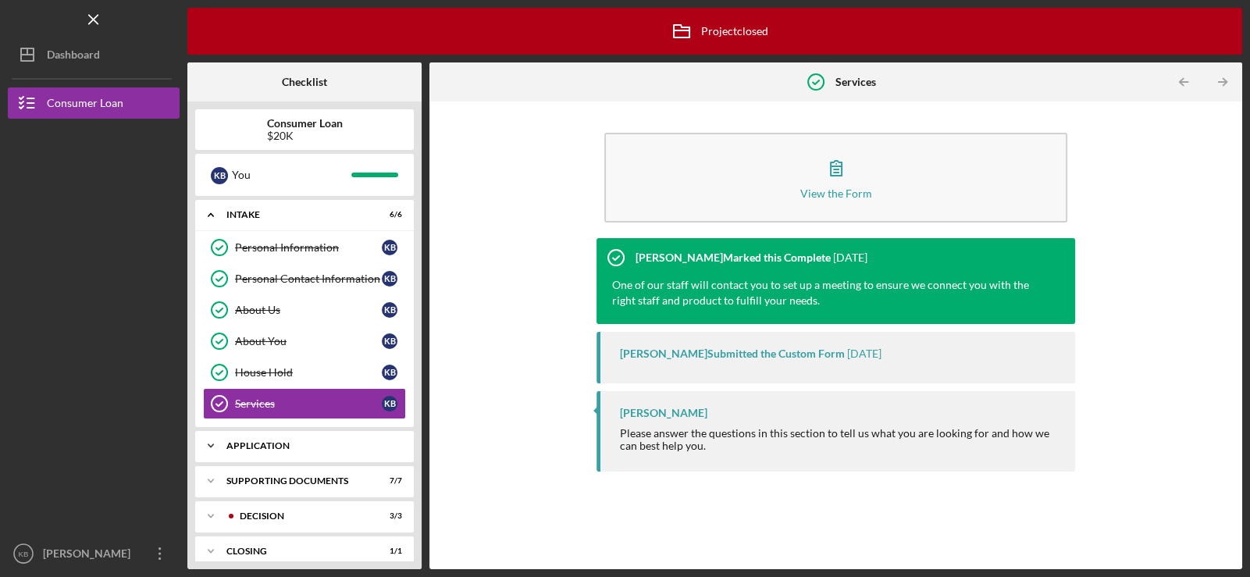
click at [251, 448] on div "Icon/Expander Application 7 / 7" at bounding box center [304, 445] width 219 height 31
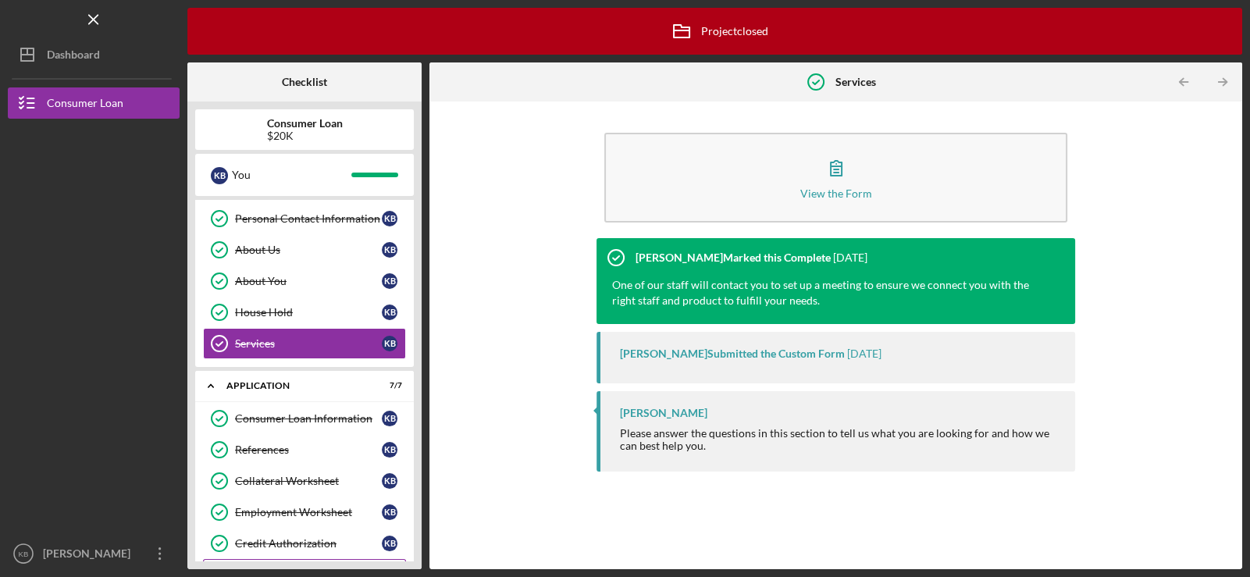
scroll to position [234, 0]
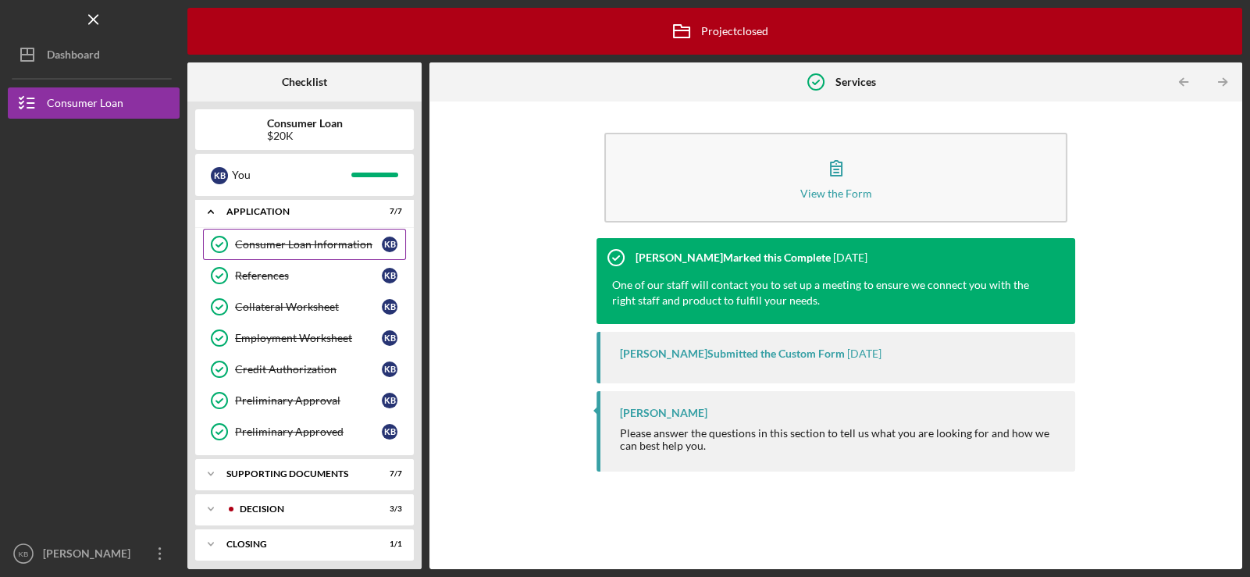
click at [315, 247] on div "Consumer Loan Information" at bounding box center [308, 244] width 147 height 12
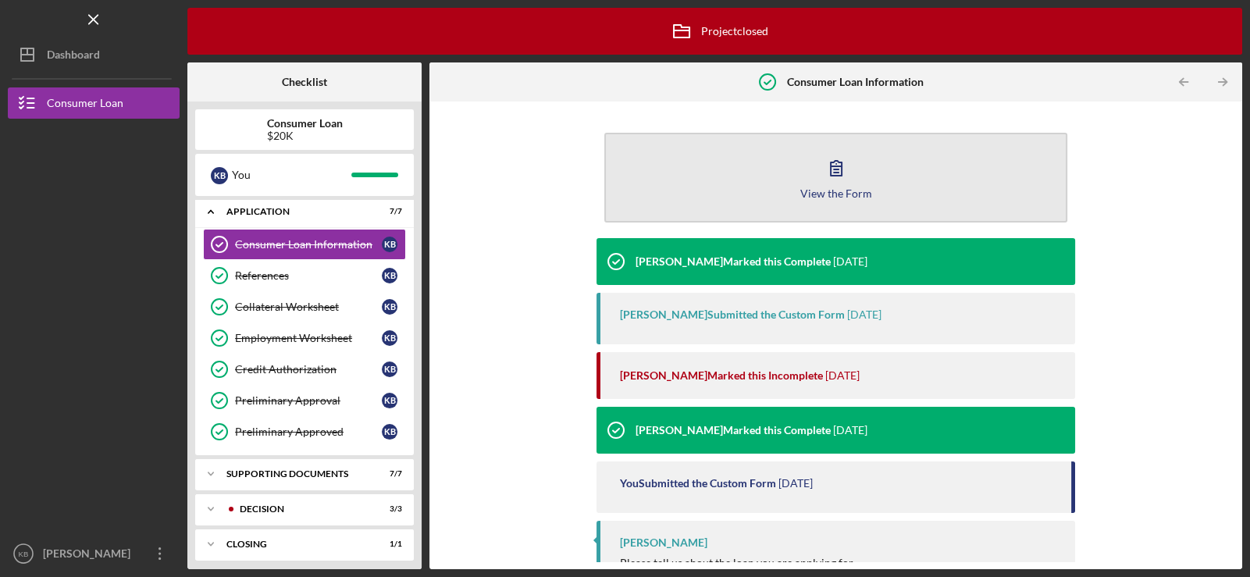
click at [836, 176] on icon "button" at bounding box center [835, 168] width 11 height 15
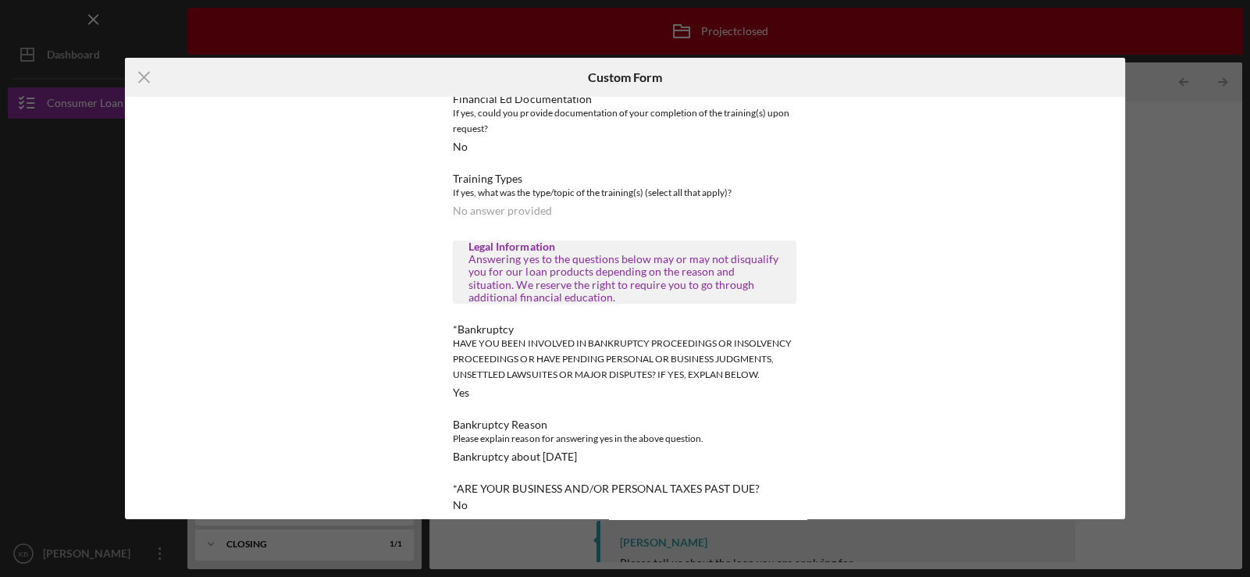
scroll to position [539, 0]
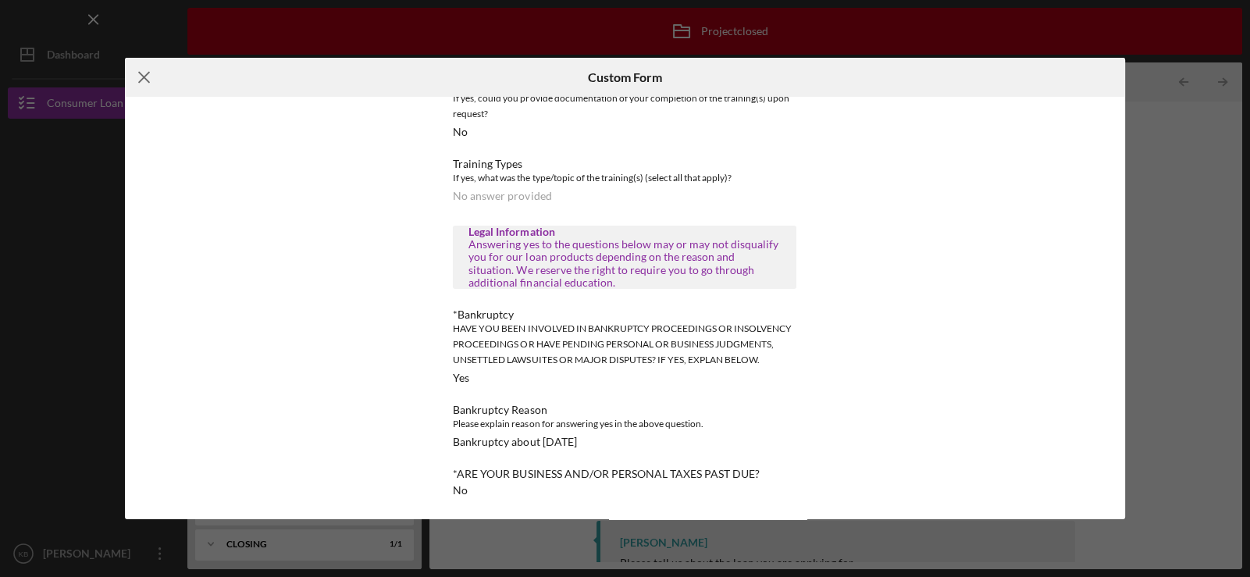
click at [137, 76] on icon "Icon/Menu Close" at bounding box center [144, 77] width 39 height 39
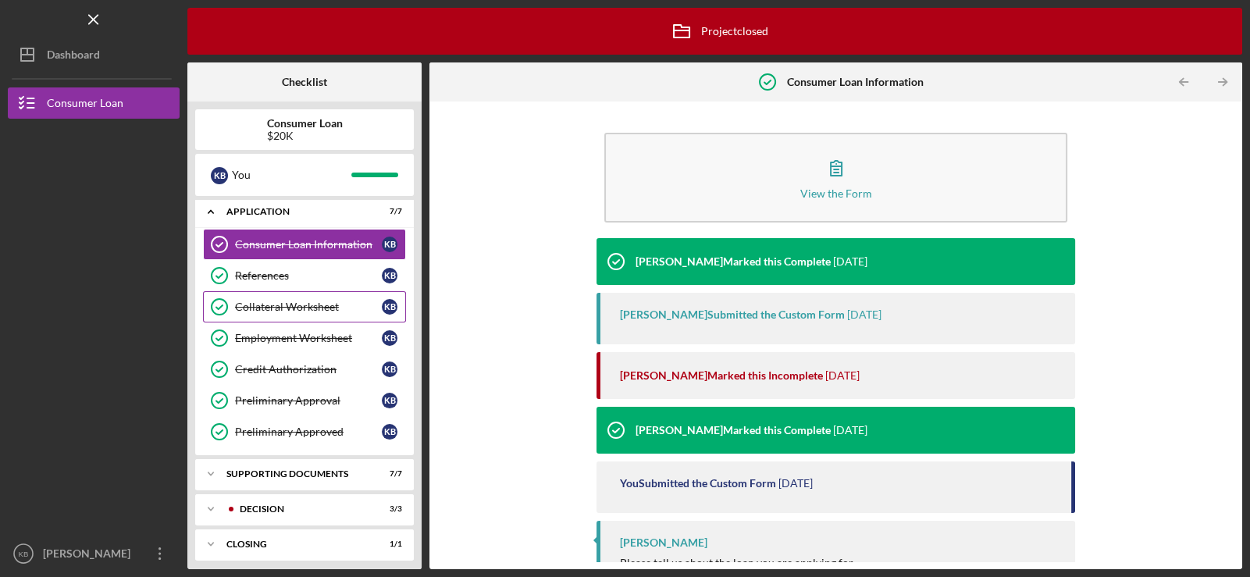
click at [276, 308] on div "Collateral Worksheet" at bounding box center [308, 306] width 147 height 12
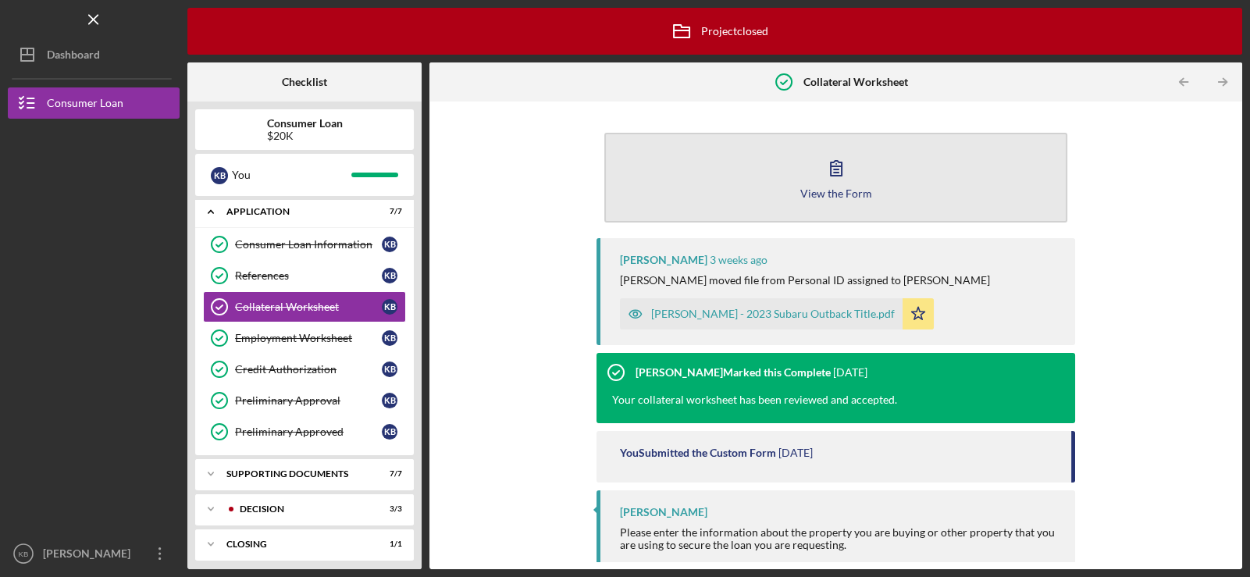
click at [827, 167] on icon "button" at bounding box center [835, 167] width 39 height 39
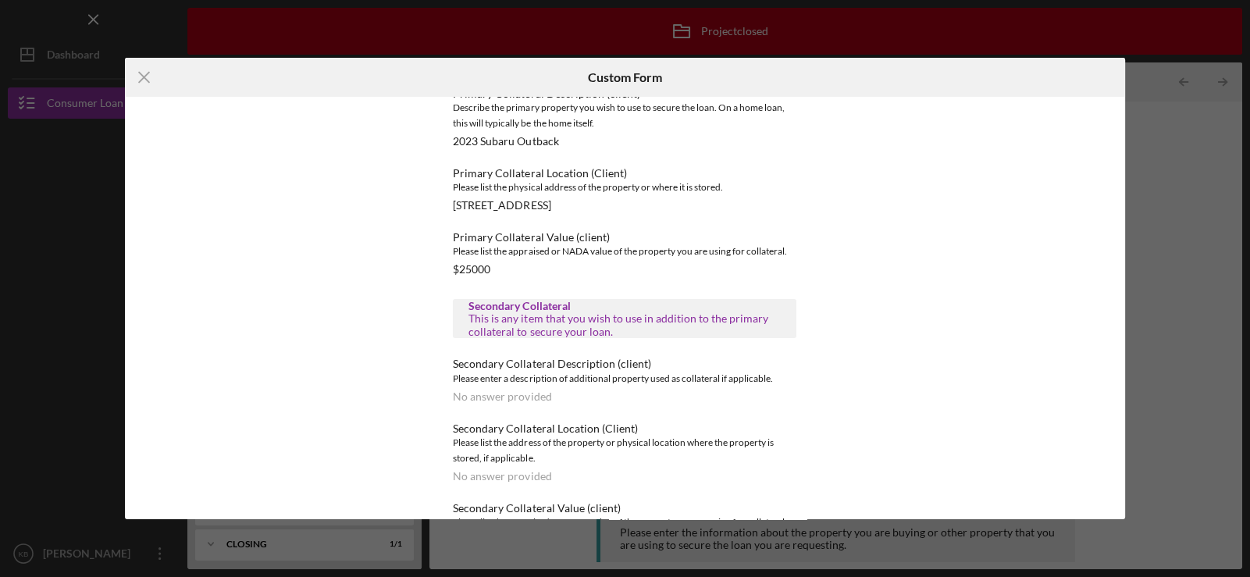
scroll to position [59, 0]
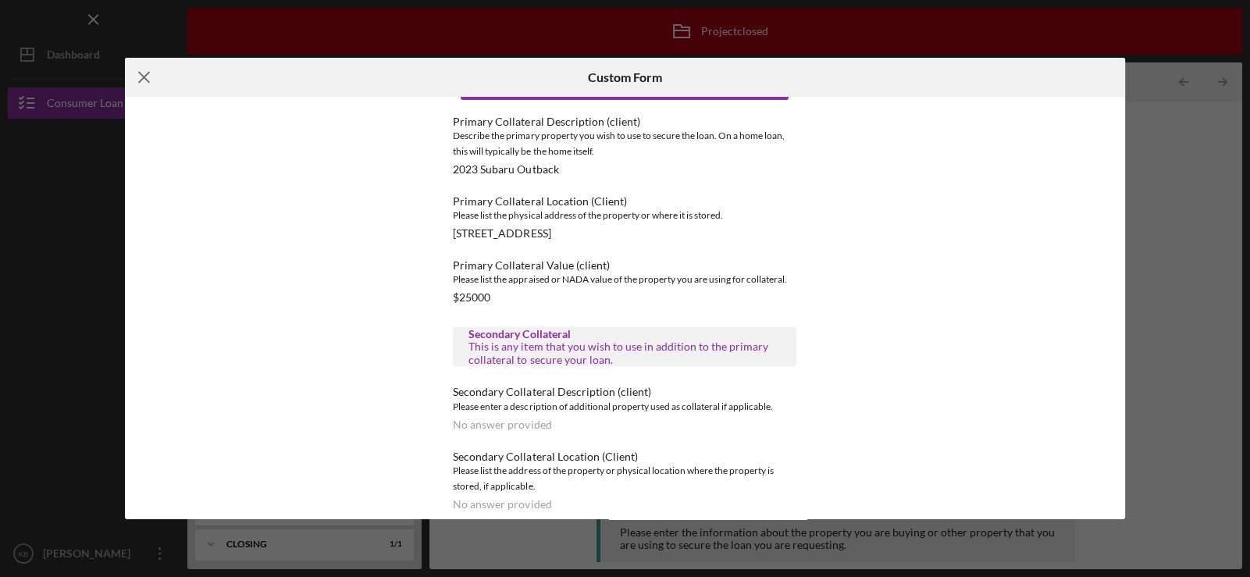
click at [148, 73] on line at bounding box center [144, 78] width 10 height 10
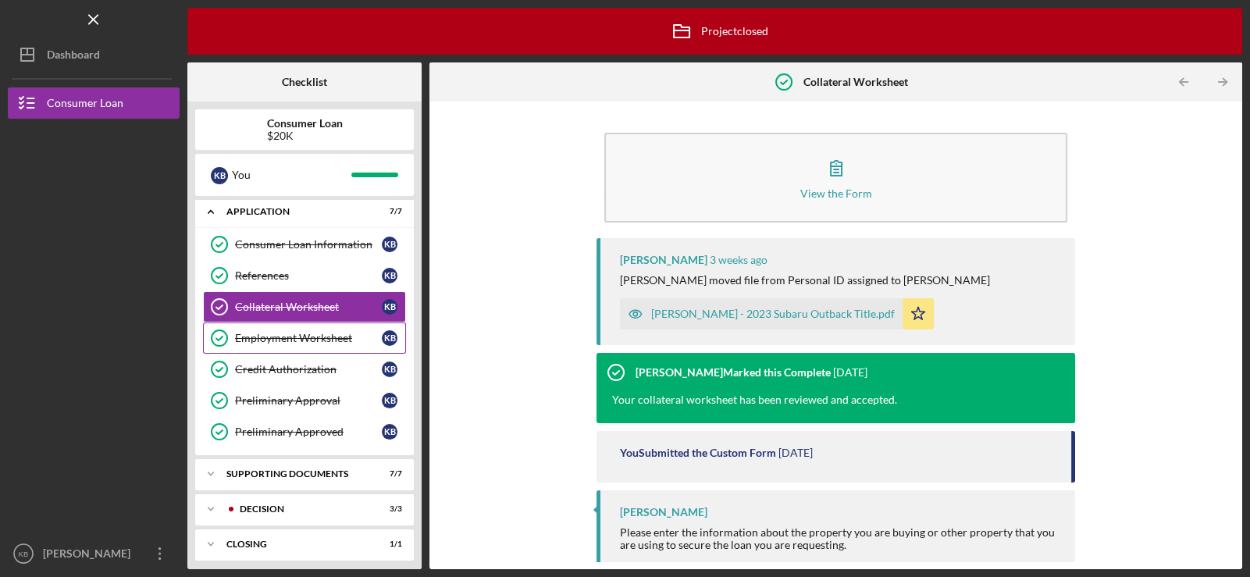
click at [325, 336] on div "Employment Worksheet" at bounding box center [308, 338] width 147 height 12
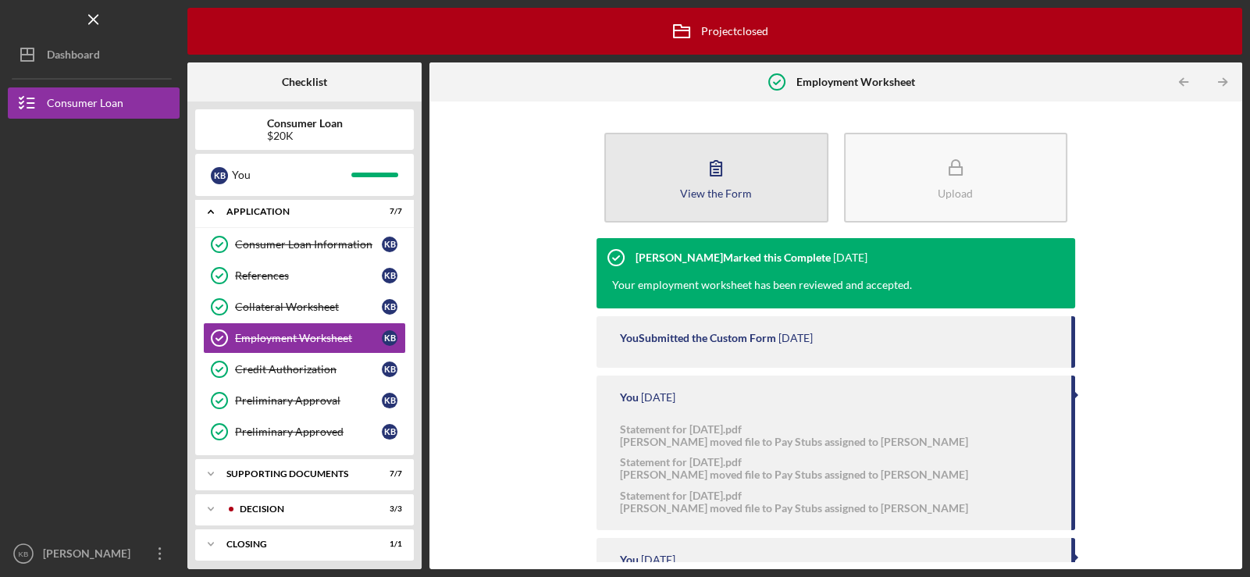
click at [690, 175] on button "View the Form Form" at bounding box center [715, 178] width 223 height 90
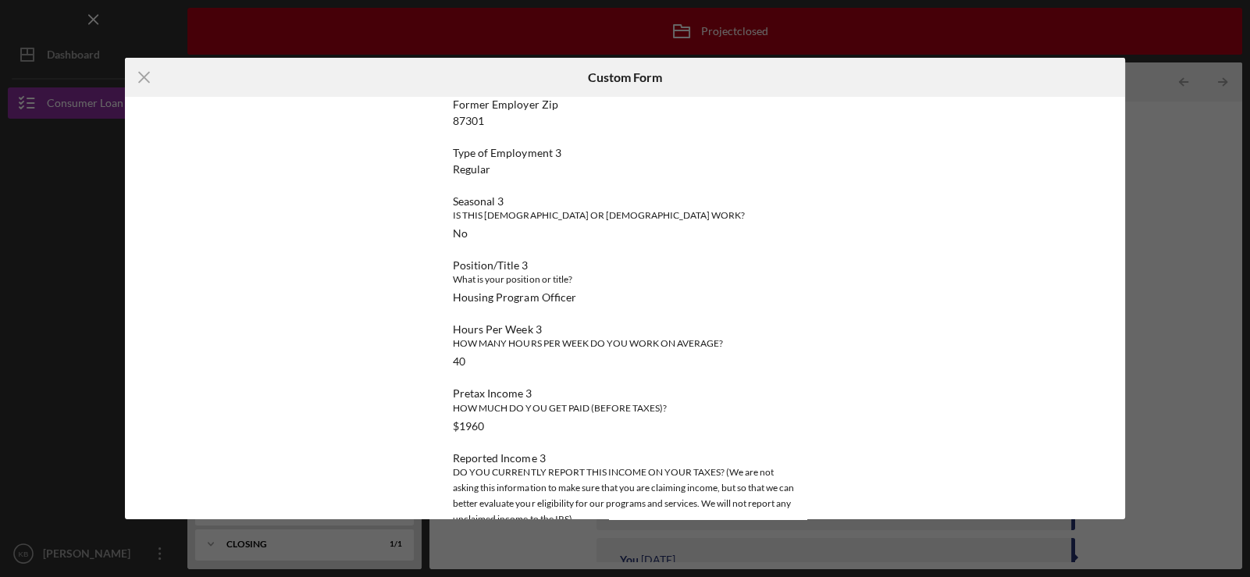
scroll to position [2110, 0]
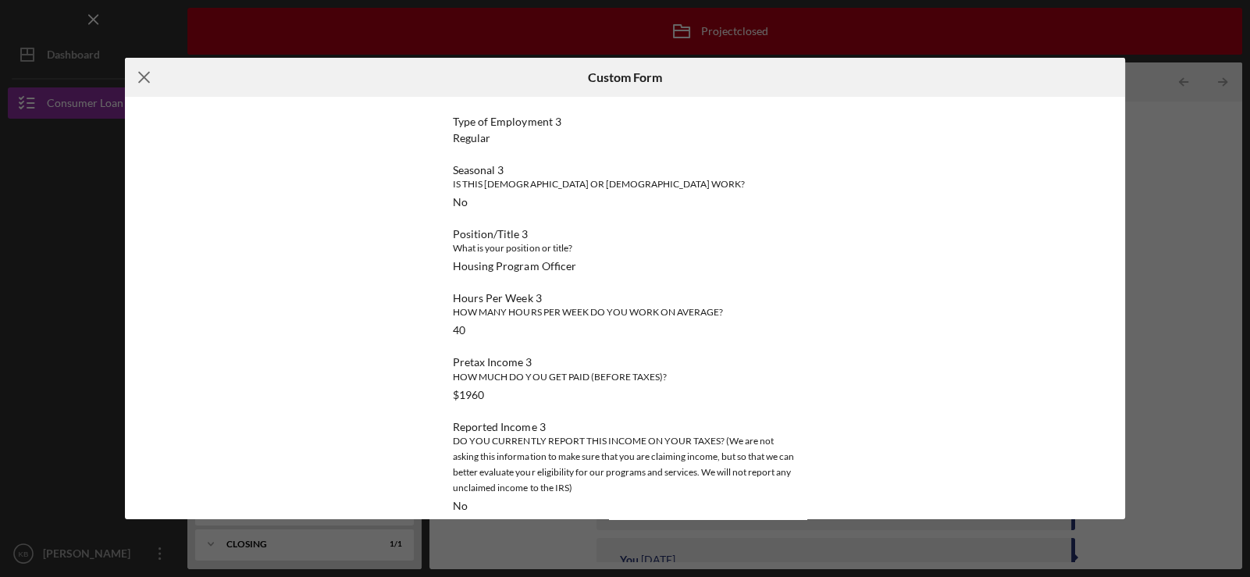
click at [142, 73] on icon "Icon/Menu Close" at bounding box center [144, 77] width 39 height 39
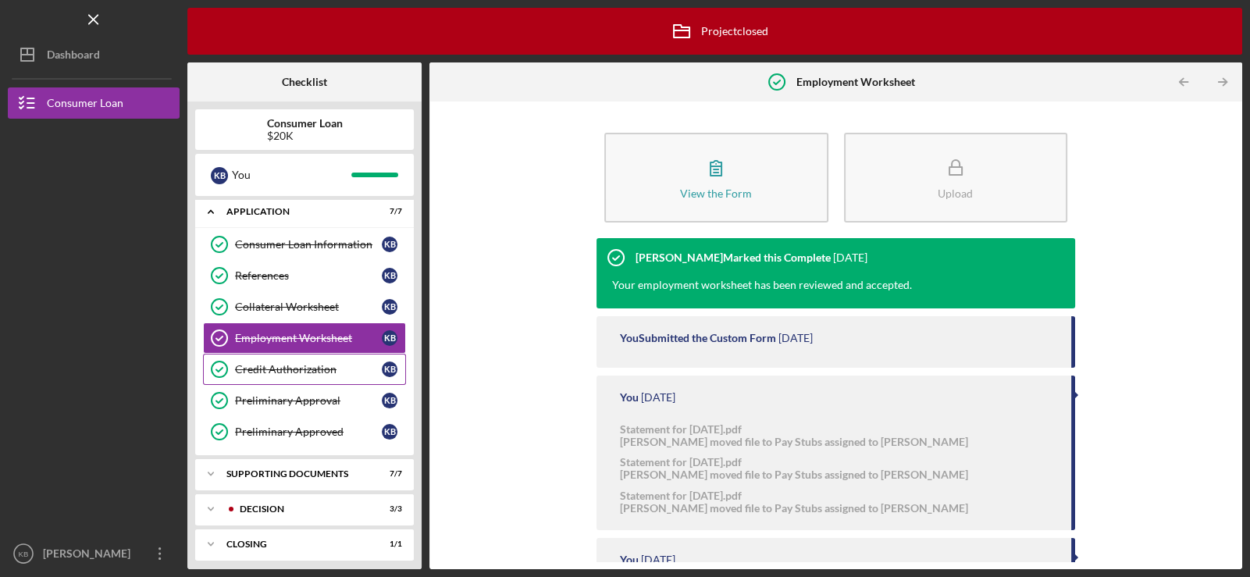
click at [303, 369] on div "Credit Authorization" at bounding box center [308, 369] width 147 height 12
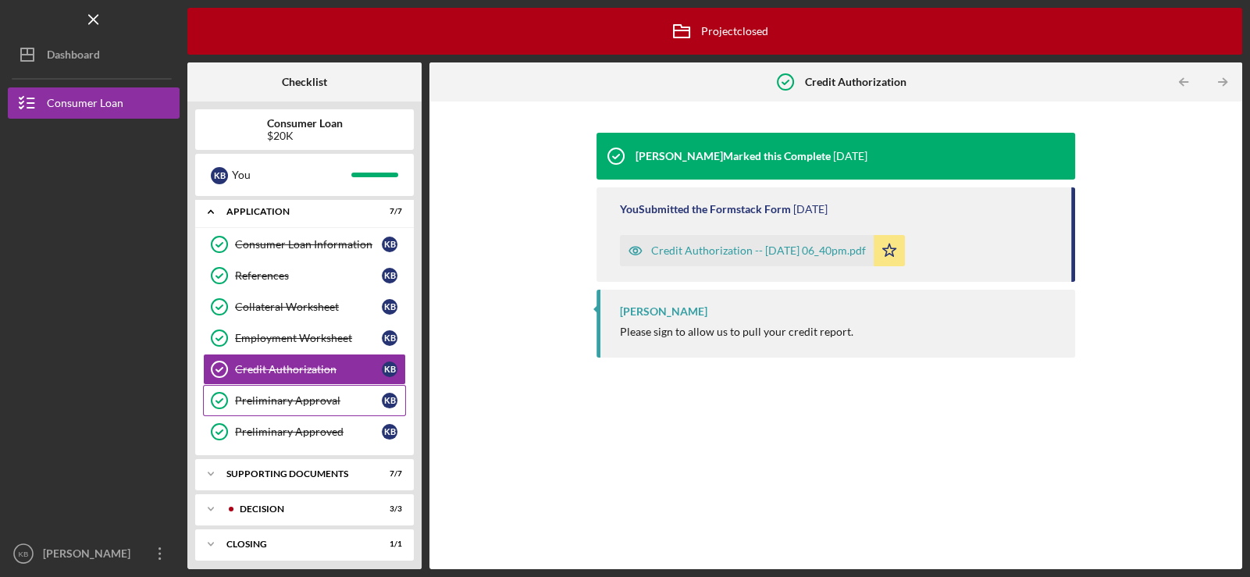
click at [279, 396] on div "Preliminary Approval" at bounding box center [308, 400] width 147 height 12
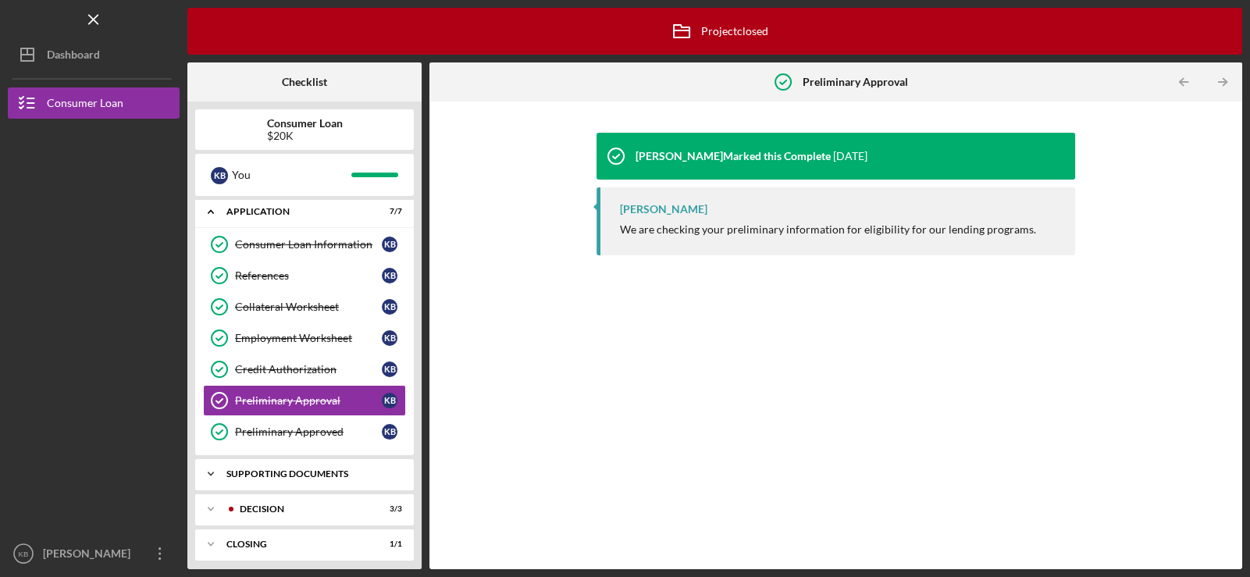
click at [272, 473] on div "Supporting Documents" at bounding box center [310, 473] width 168 height 9
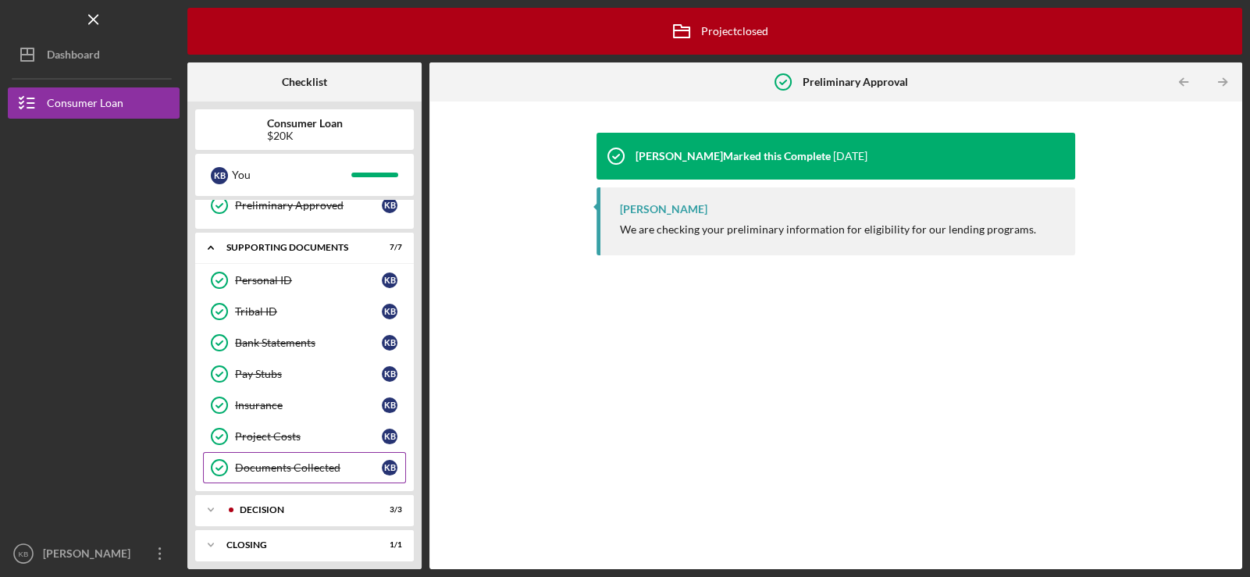
scroll to position [462, 0]
click at [261, 428] on div "Project Costs" at bounding box center [308, 434] width 147 height 12
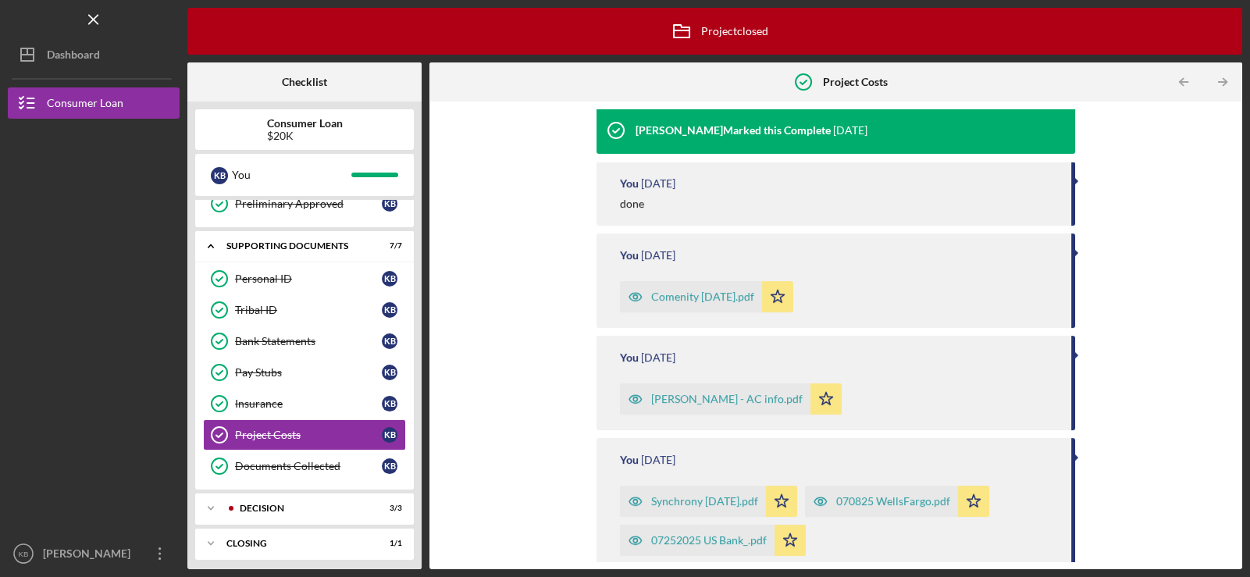
scroll to position [155, 0]
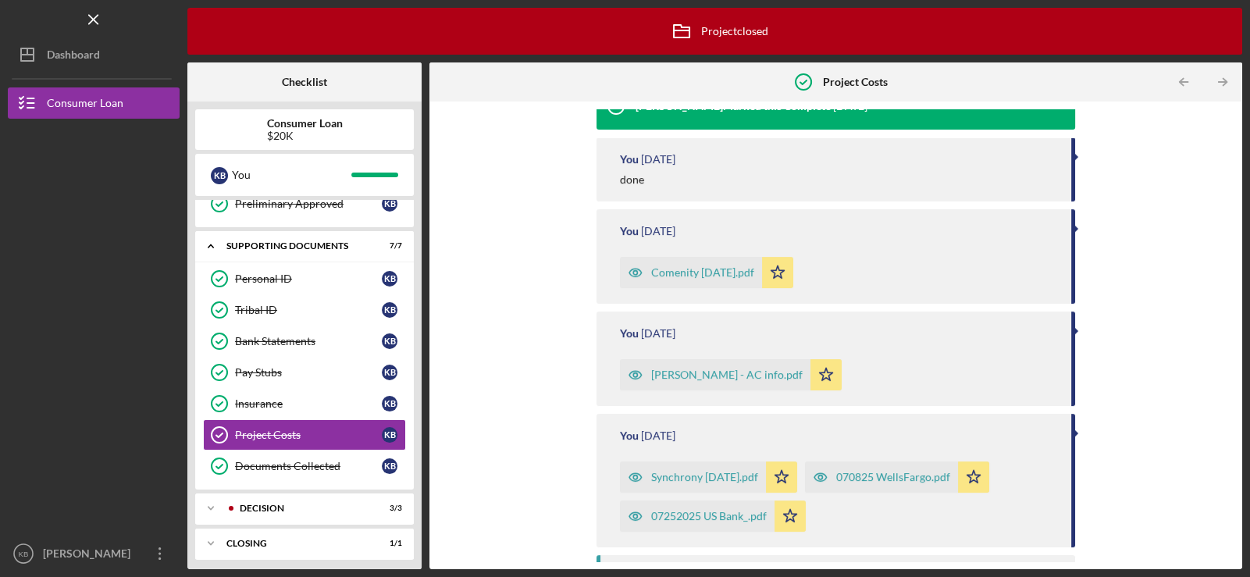
click at [687, 268] on div "Comenity [DATE].pdf" at bounding box center [702, 272] width 103 height 12
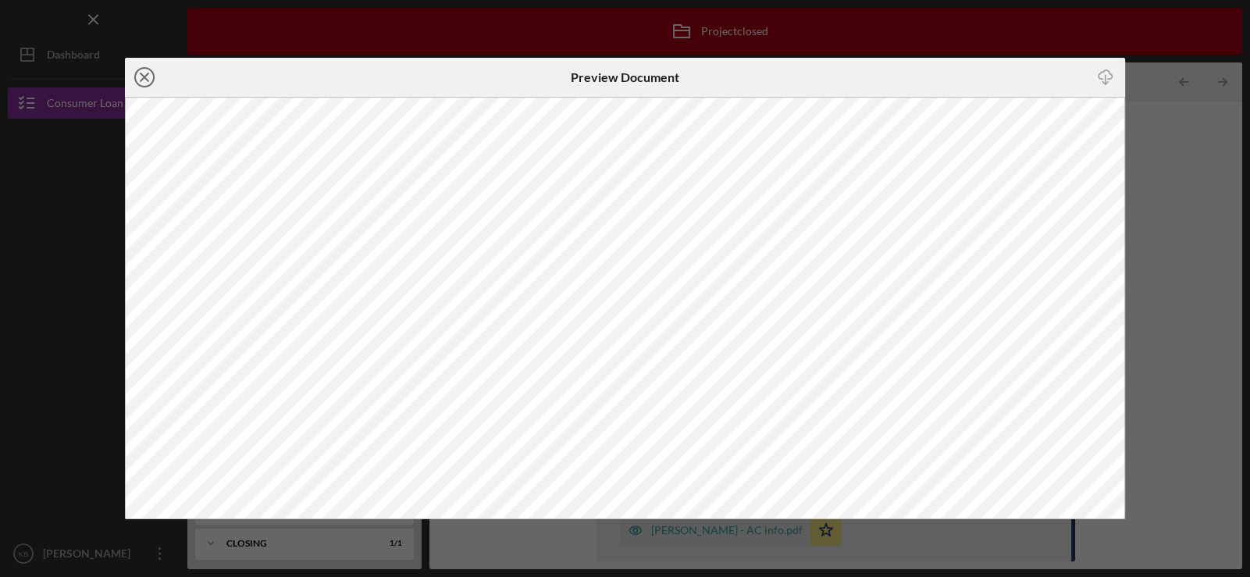
click at [150, 77] on icon "Icon/Close" at bounding box center [144, 77] width 39 height 39
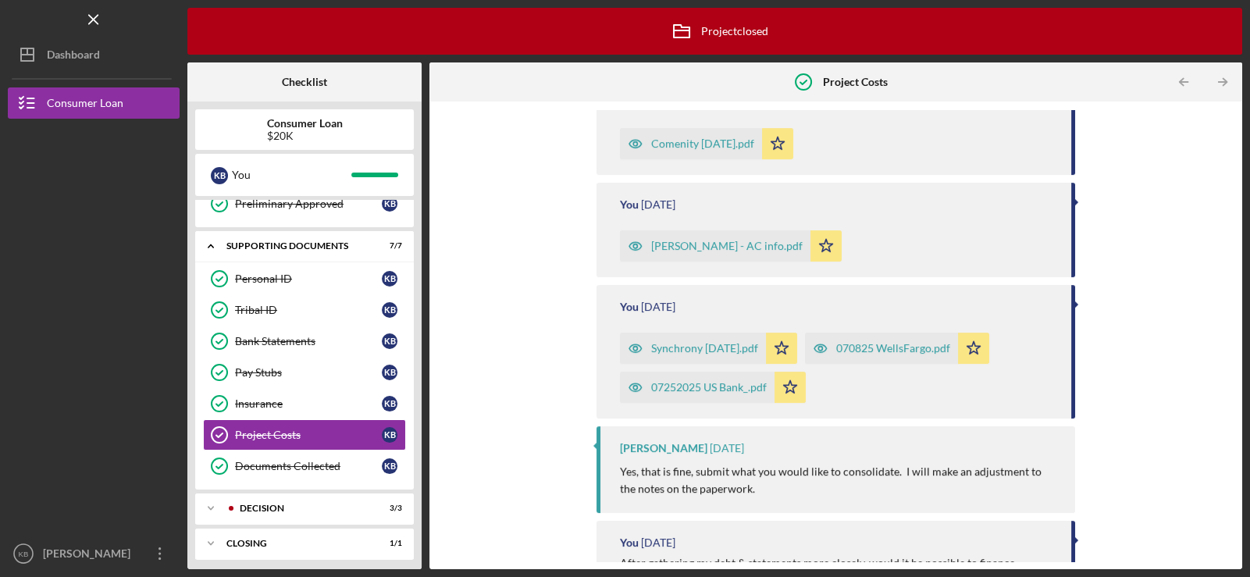
scroll to position [311, 0]
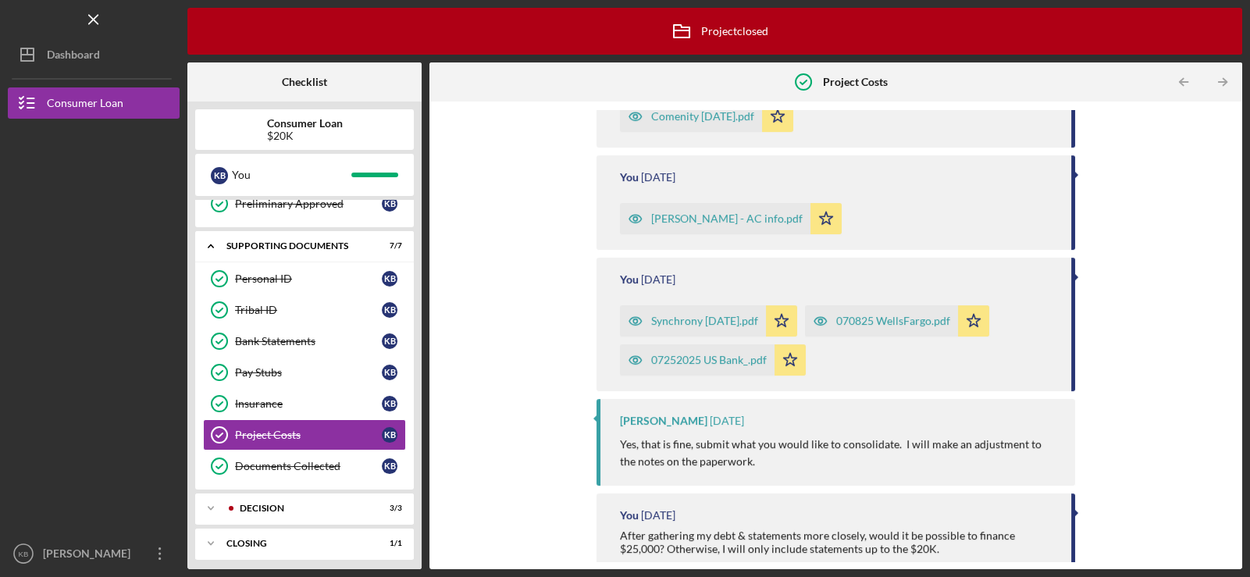
click at [665, 322] on div "Synchrony [DATE].pdf" at bounding box center [704, 321] width 107 height 12
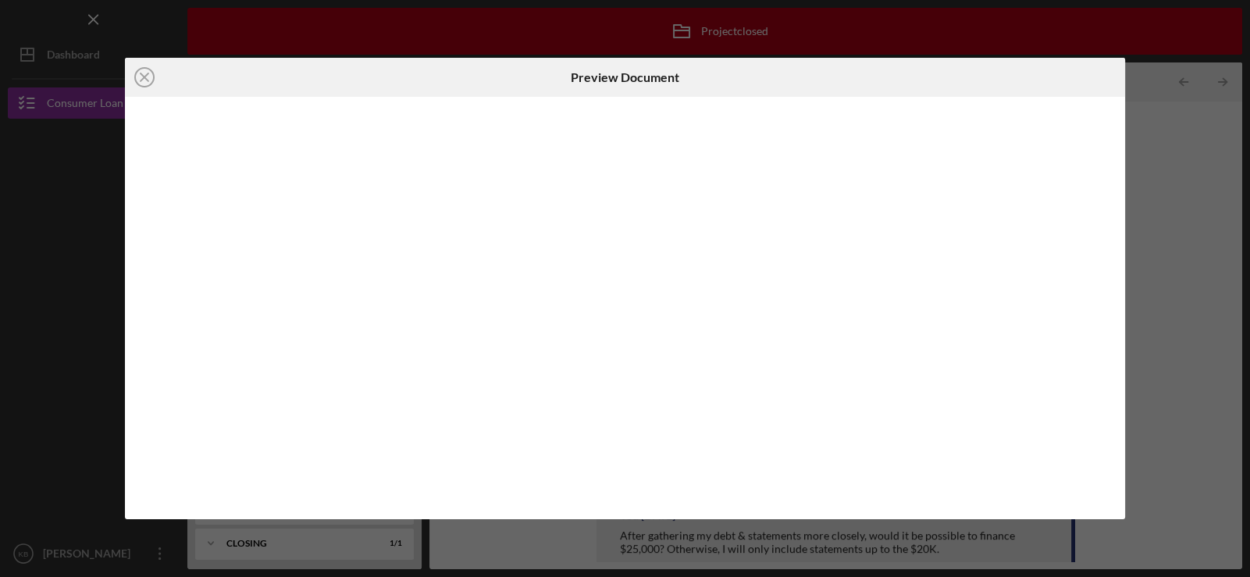
scroll to position [297, 0]
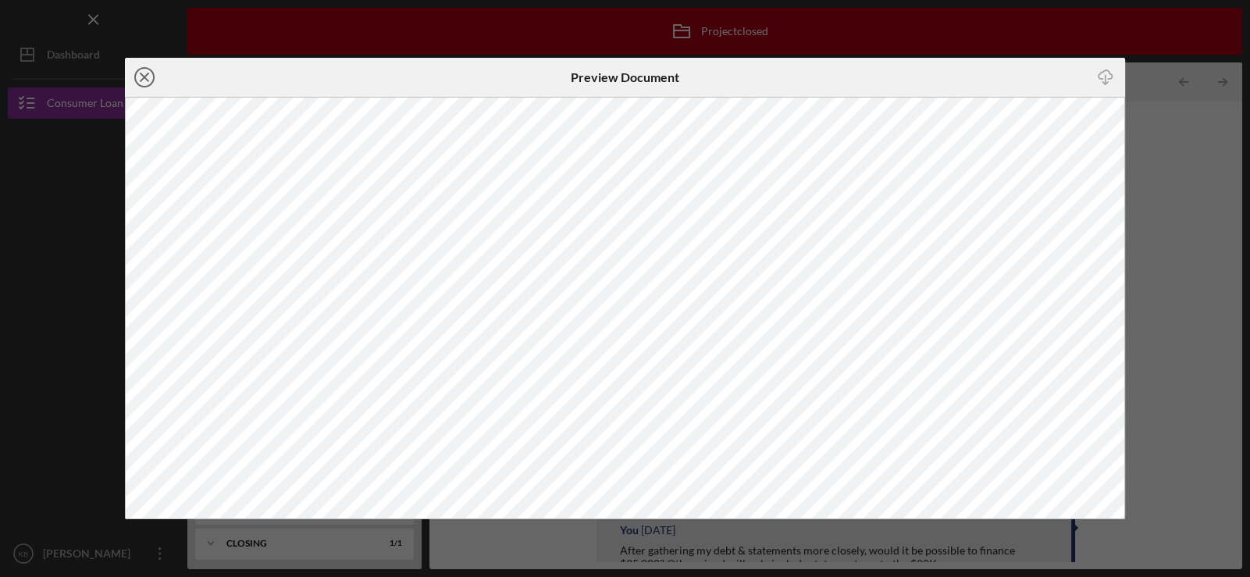
click at [143, 78] on line at bounding box center [144, 77] width 8 height 8
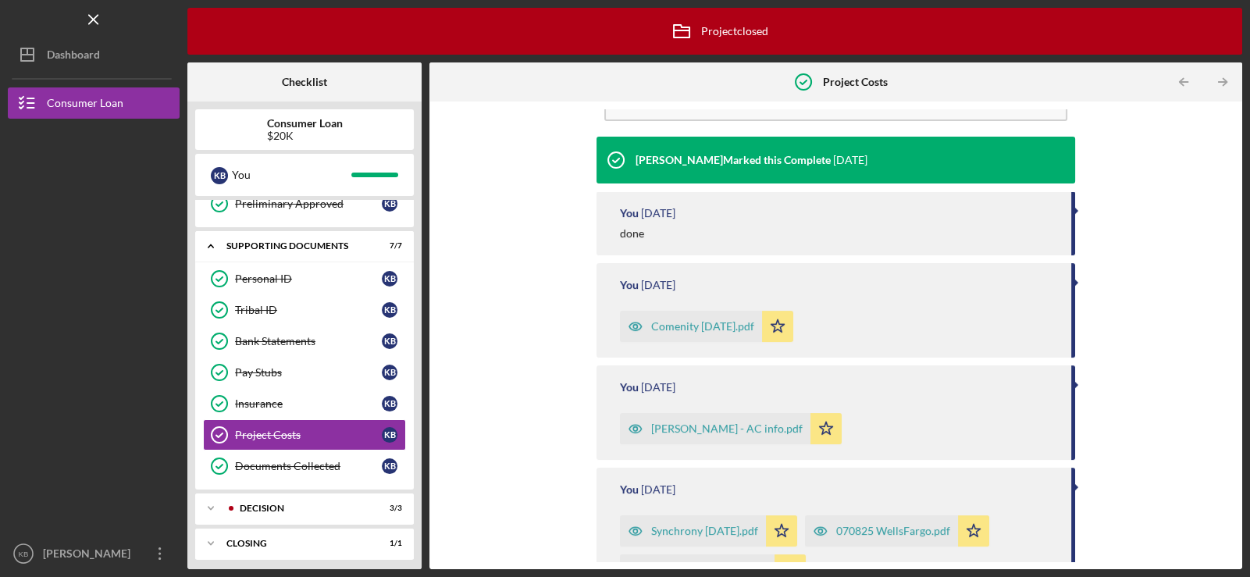
scroll to position [234, 0]
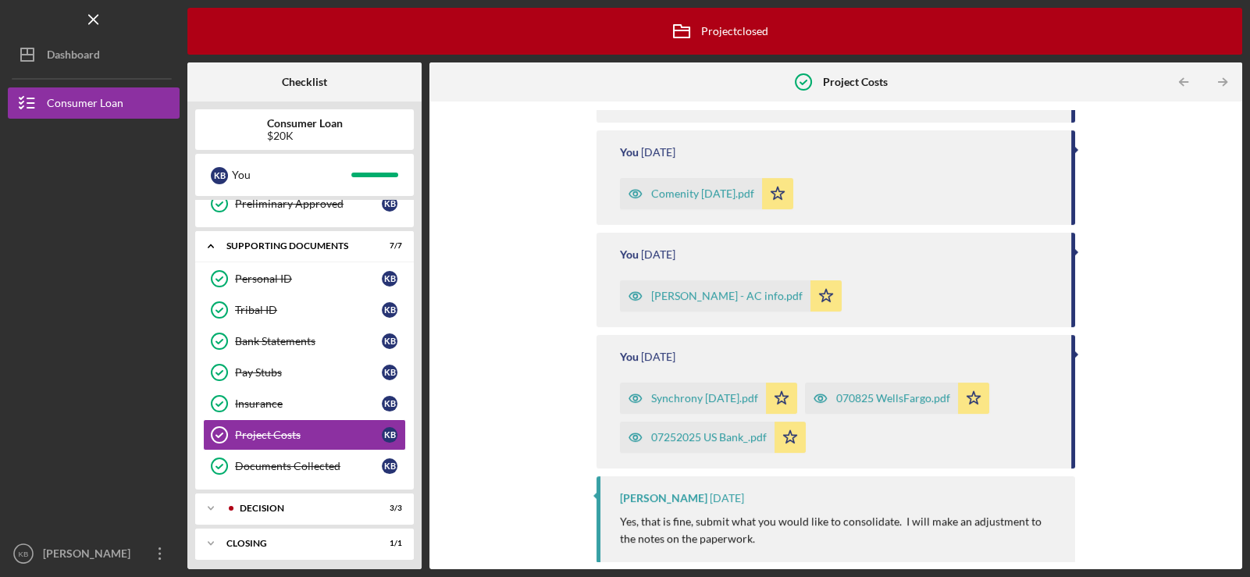
click at [877, 397] on div "070825 WellsFargo.pdf" at bounding box center [893, 398] width 114 height 12
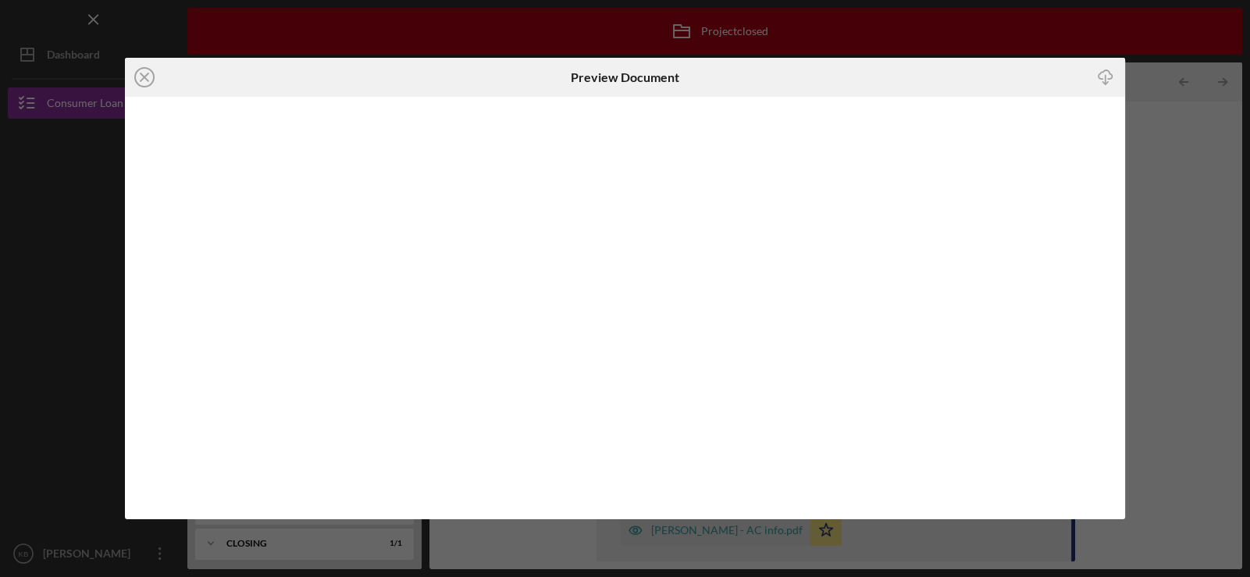
scroll to position [297, 0]
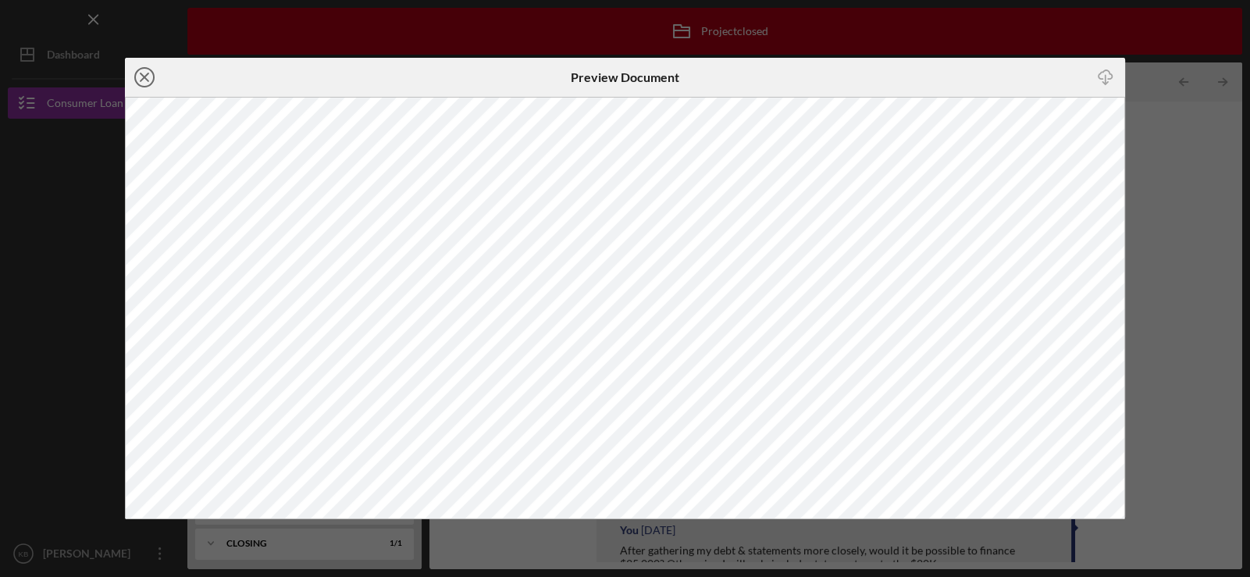
click at [142, 77] on icon "Icon/Close" at bounding box center [144, 77] width 39 height 39
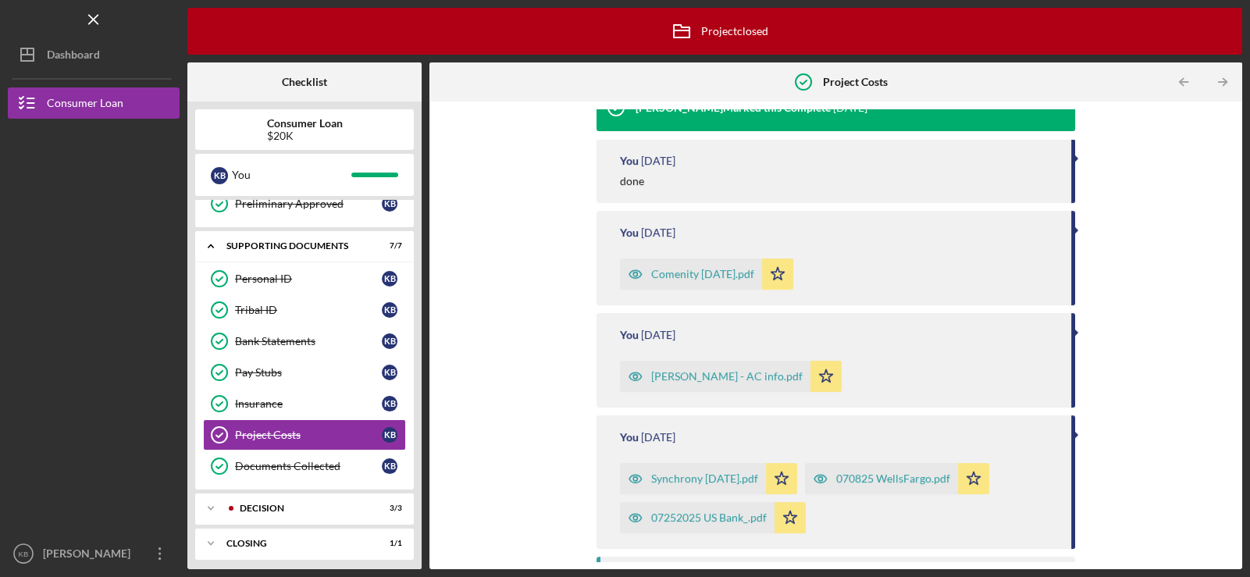
scroll to position [155, 0]
click at [689, 270] on div "Comenity [DATE].pdf" at bounding box center [702, 272] width 103 height 12
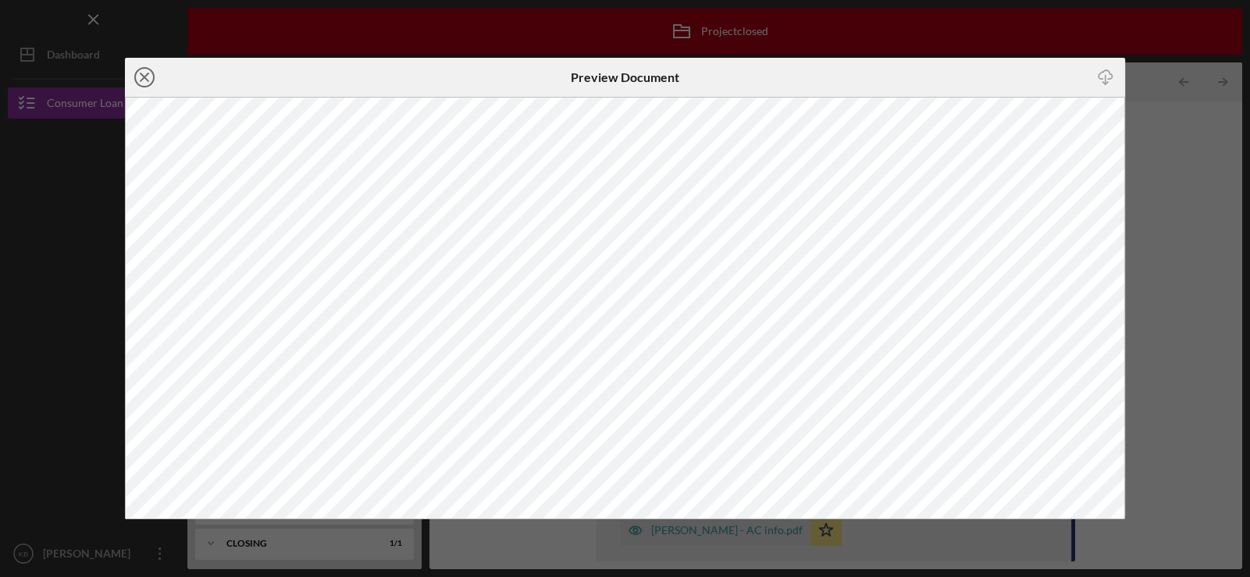
click at [151, 76] on icon "Icon/Close" at bounding box center [144, 77] width 39 height 39
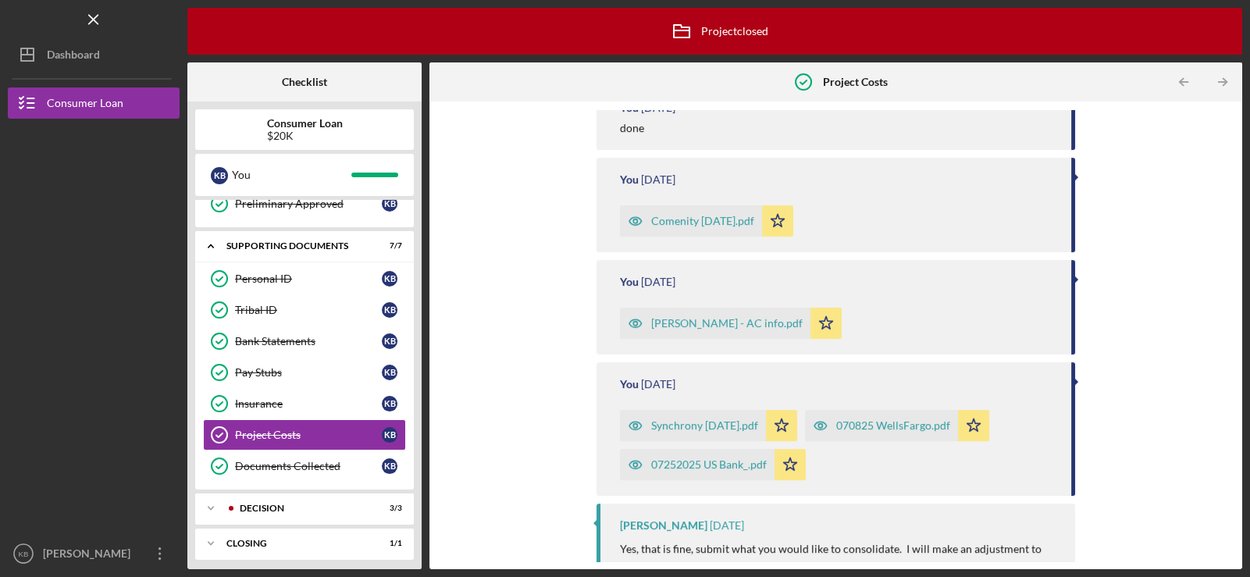
scroll to position [234, 0]
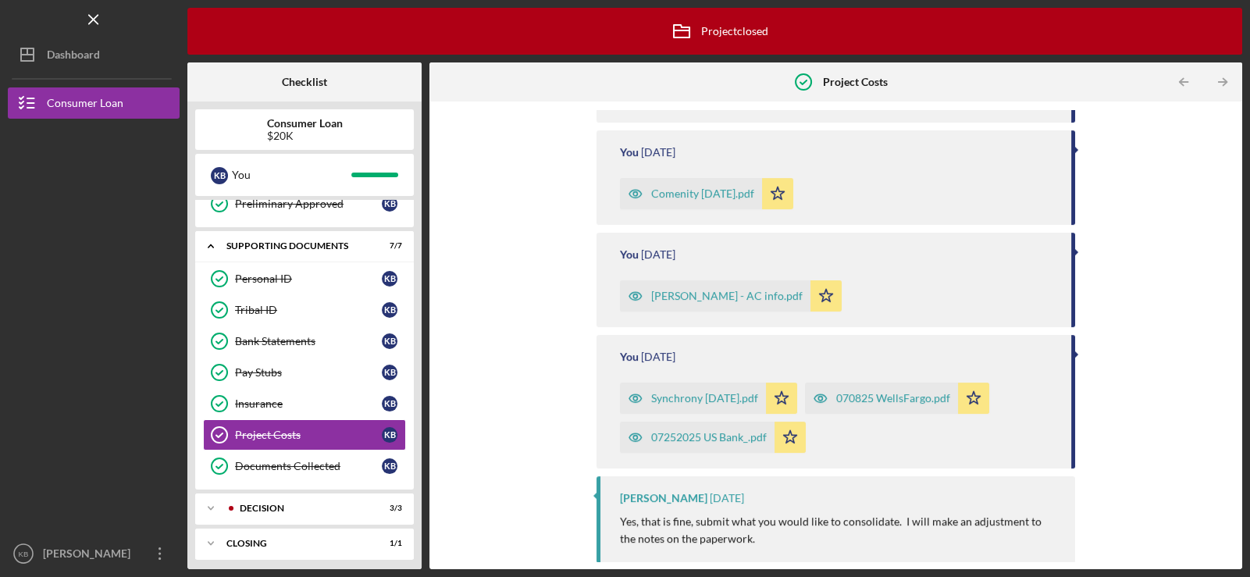
click at [901, 394] on div "070825 WellsFargo.pdf" at bounding box center [893, 398] width 114 height 12
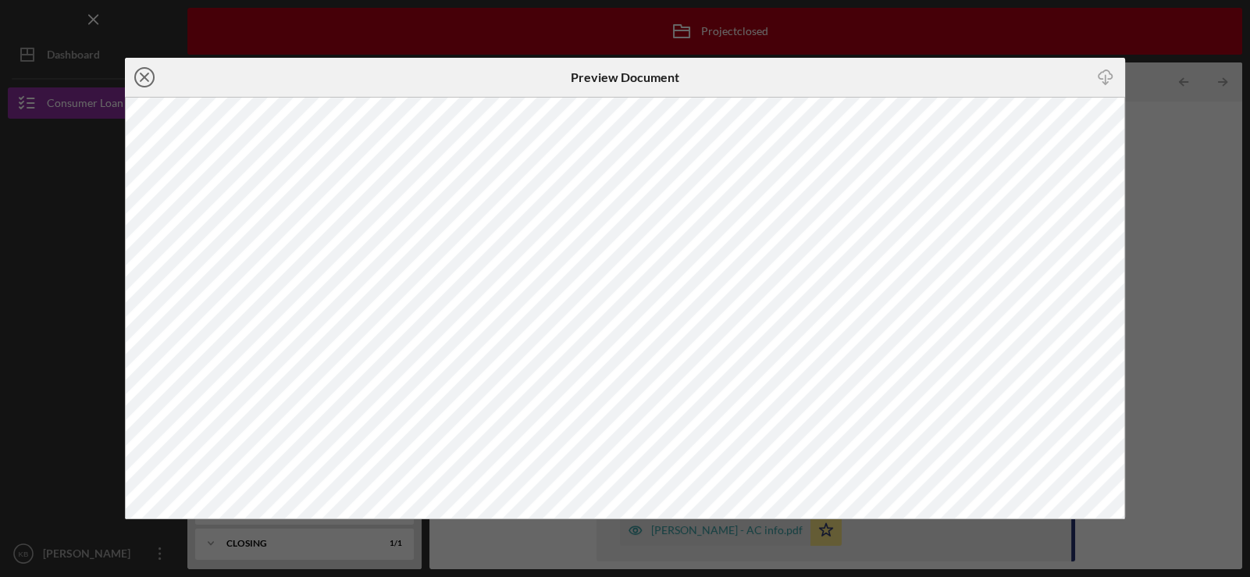
click at [130, 74] on icon "Icon/Close" at bounding box center [144, 77] width 39 height 39
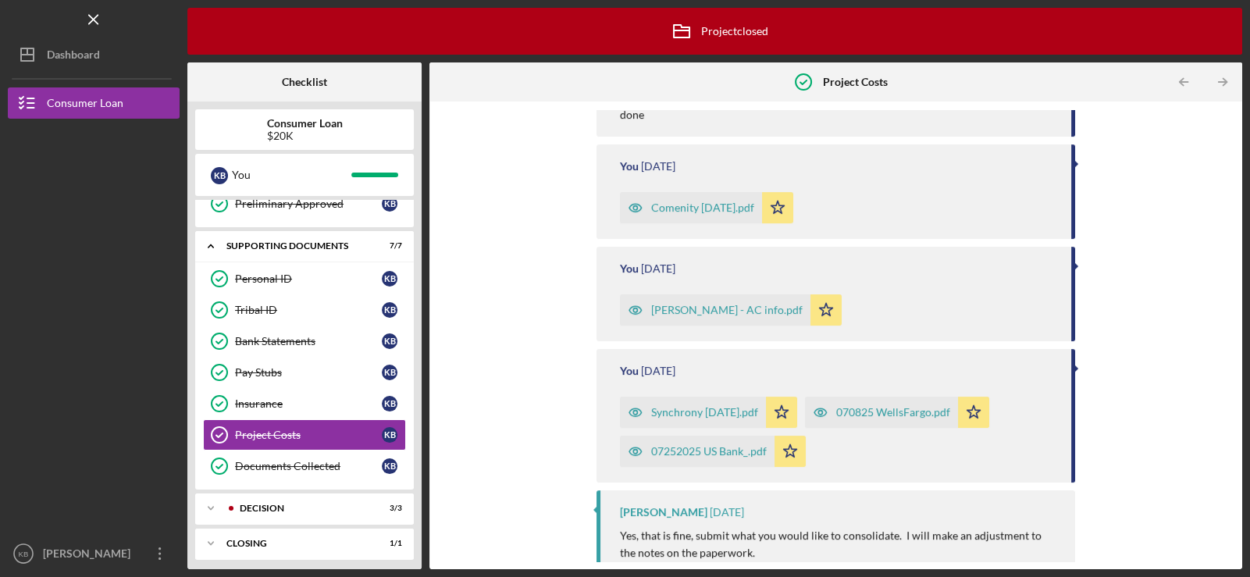
scroll to position [234, 0]
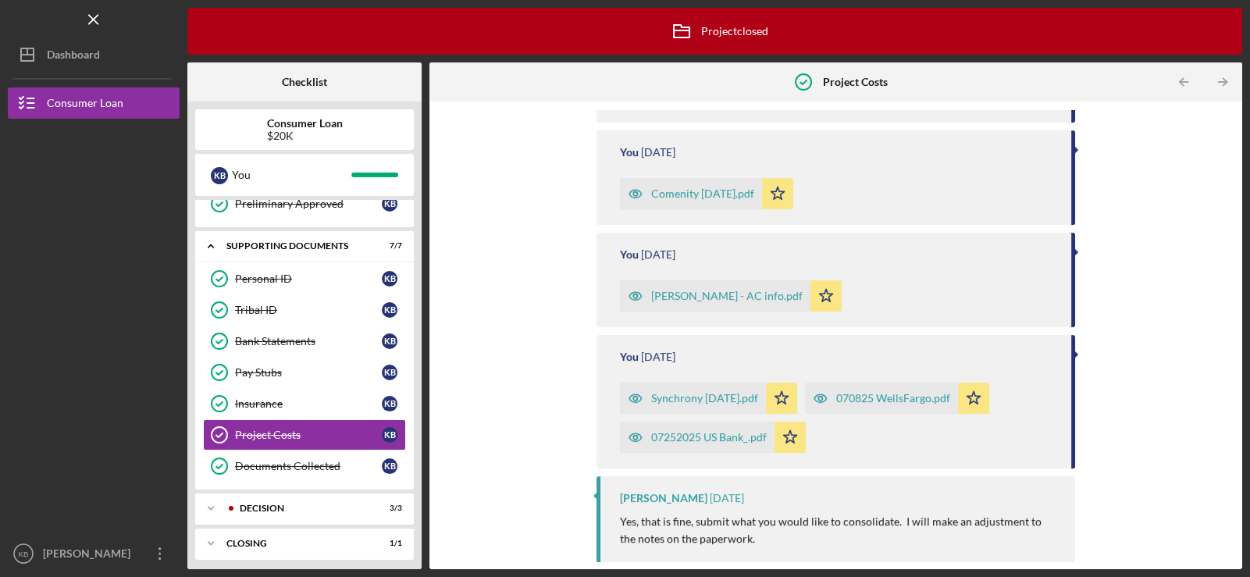
click at [710, 397] on div "Synchrony [DATE].pdf" at bounding box center [704, 398] width 107 height 12
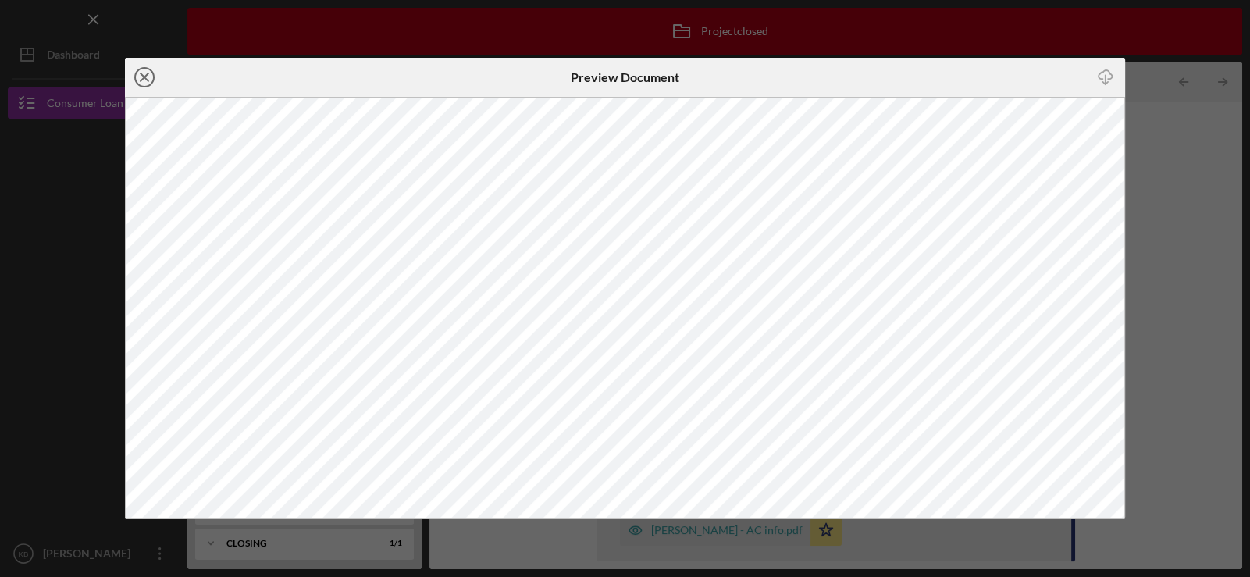
click at [135, 74] on circle at bounding box center [144, 77] width 19 height 19
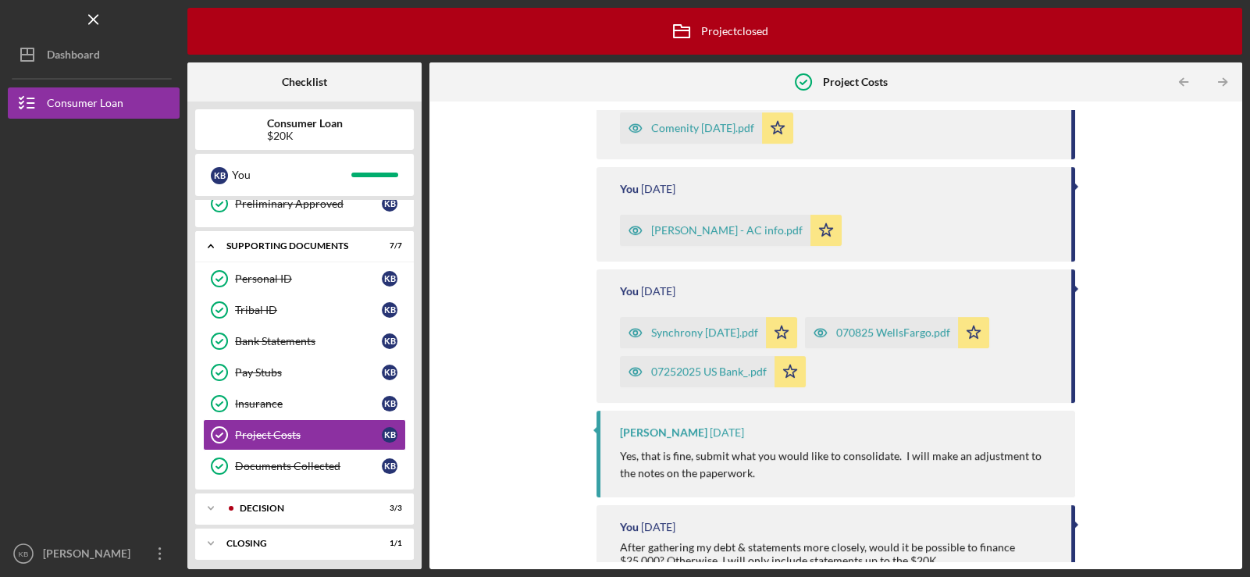
scroll to position [311, 0]
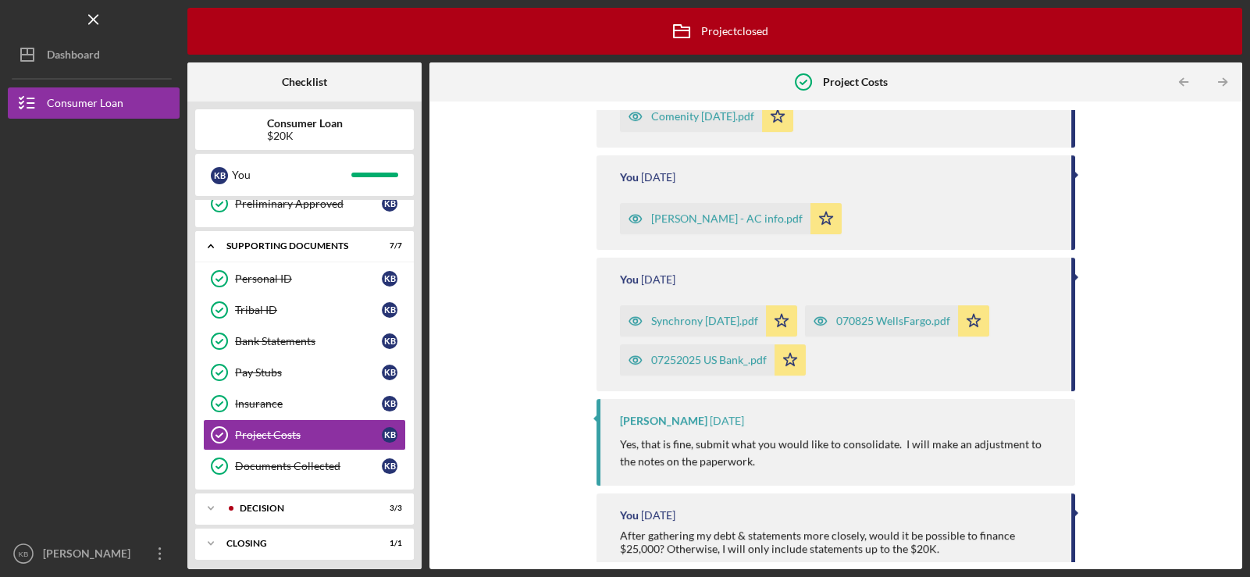
click at [702, 362] on div "07252025 US Bank_.pdf" at bounding box center [709, 360] width 116 height 12
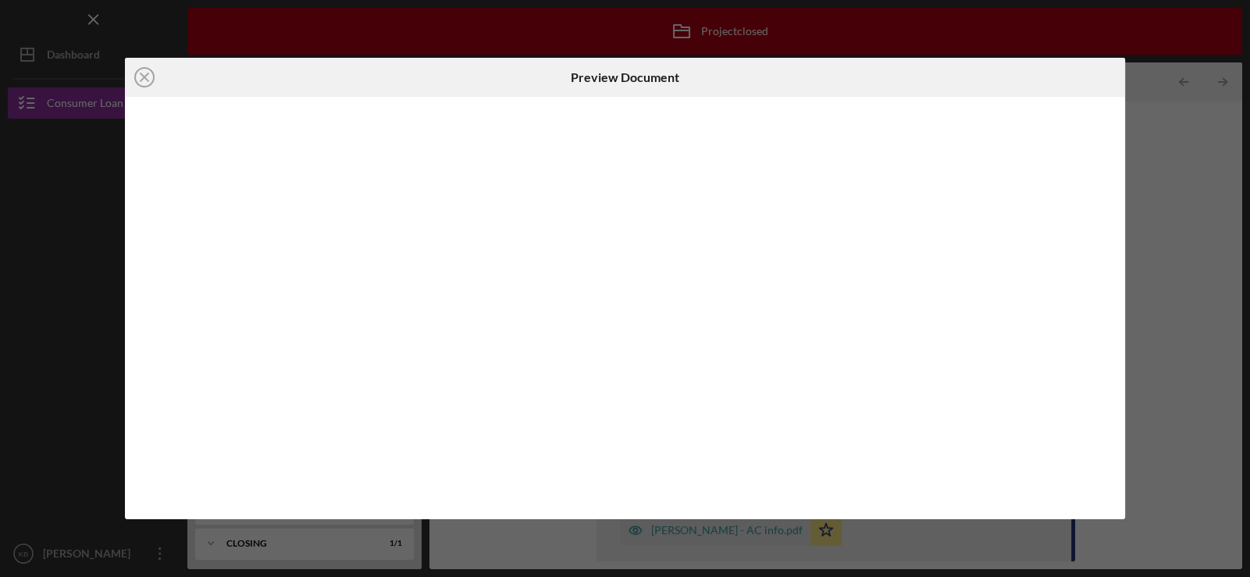
scroll to position [336, 0]
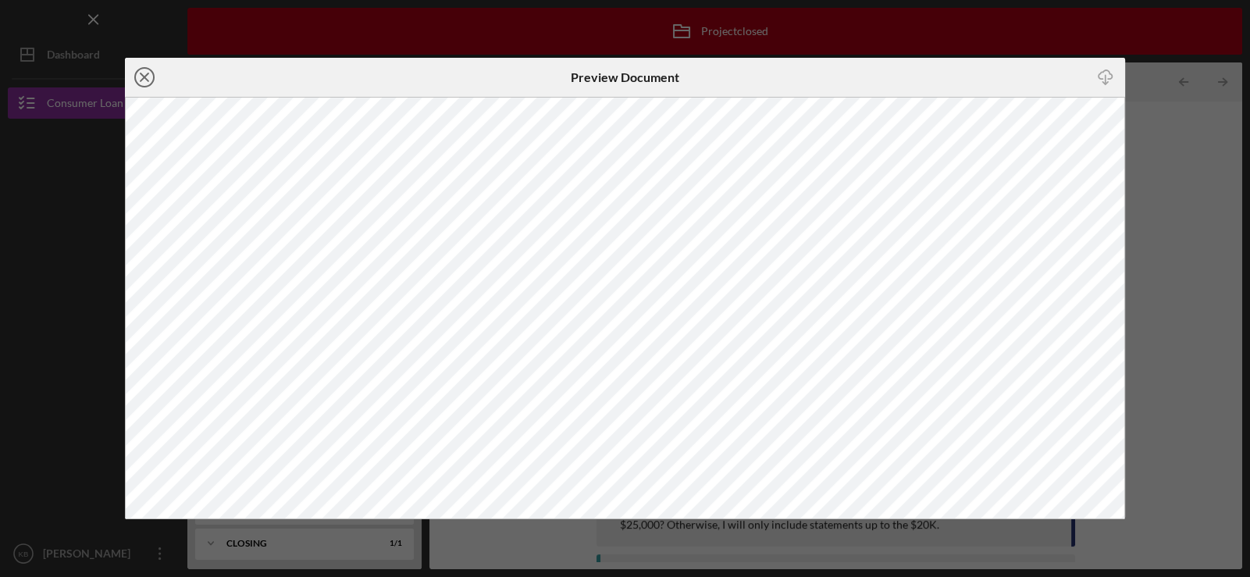
click at [146, 80] on icon "Icon/Close" at bounding box center [144, 77] width 39 height 39
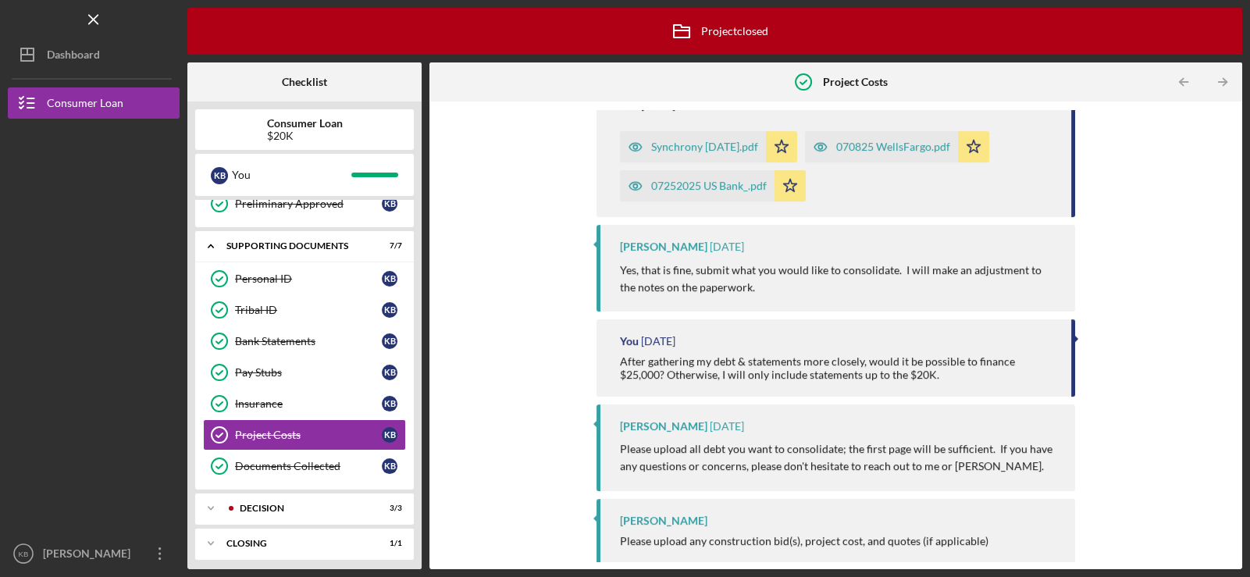
scroll to position [490, 0]
